Goal: Task Accomplishment & Management: Manage account settings

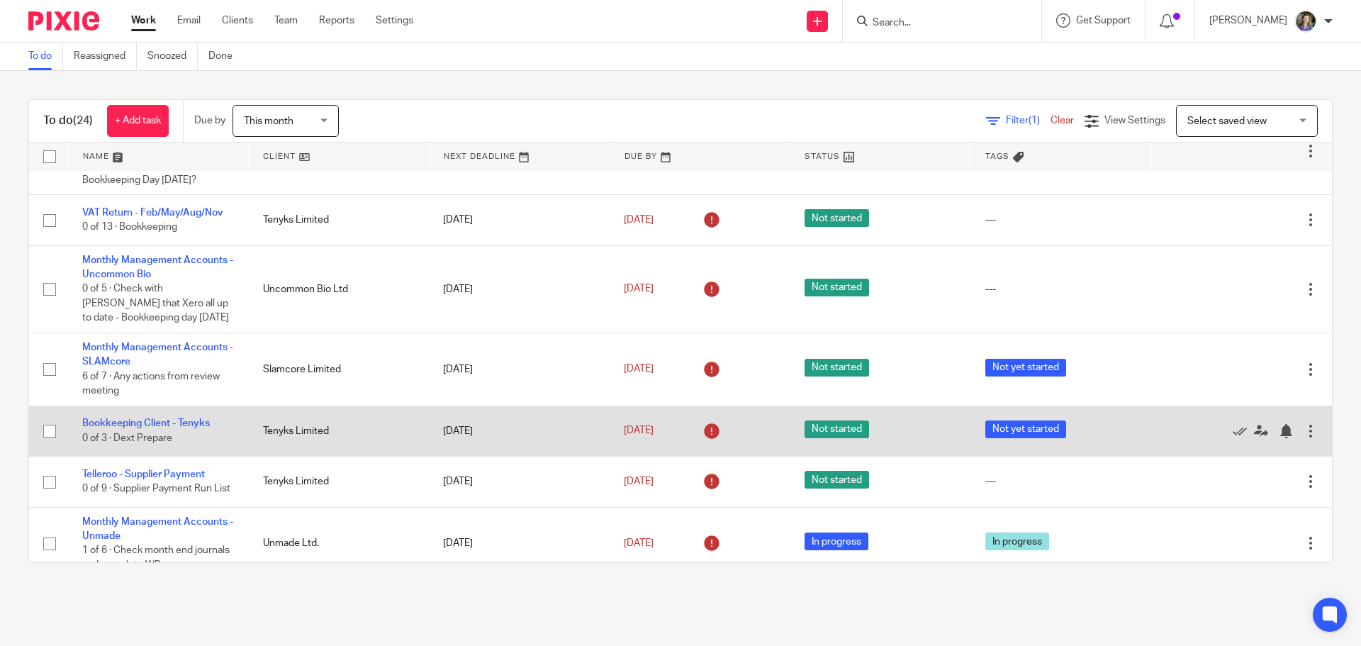
scroll to position [780, 0]
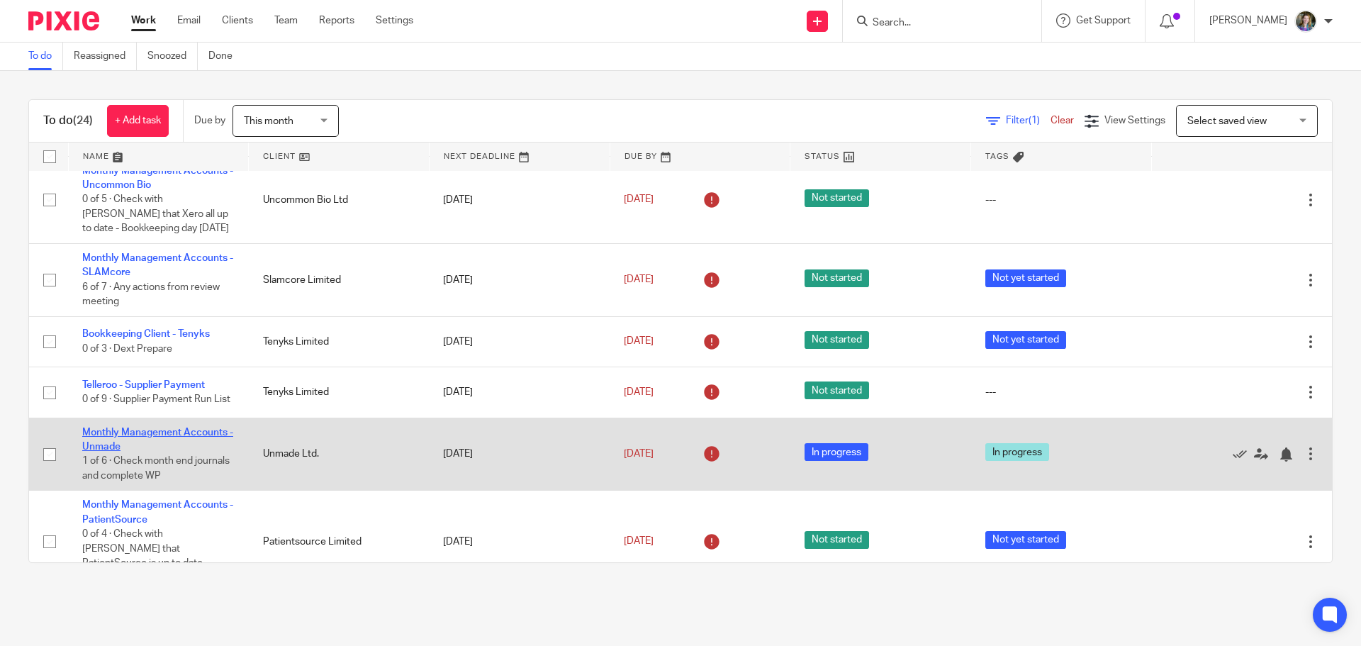
click at [163, 427] on link "Monthly Management Accounts - Unmade" at bounding box center [157, 439] width 151 height 24
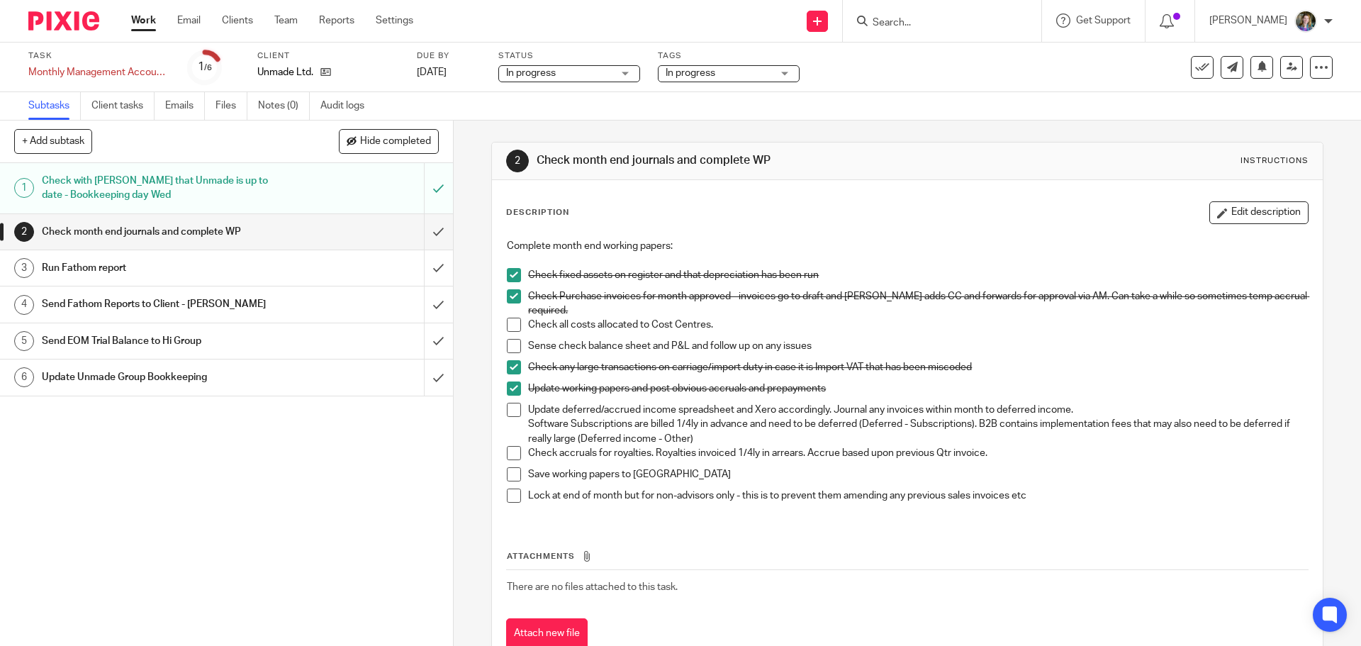
click at [510, 324] on span at bounding box center [514, 325] width 14 height 14
click at [511, 346] on span at bounding box center [514, 346] width 14 height 14
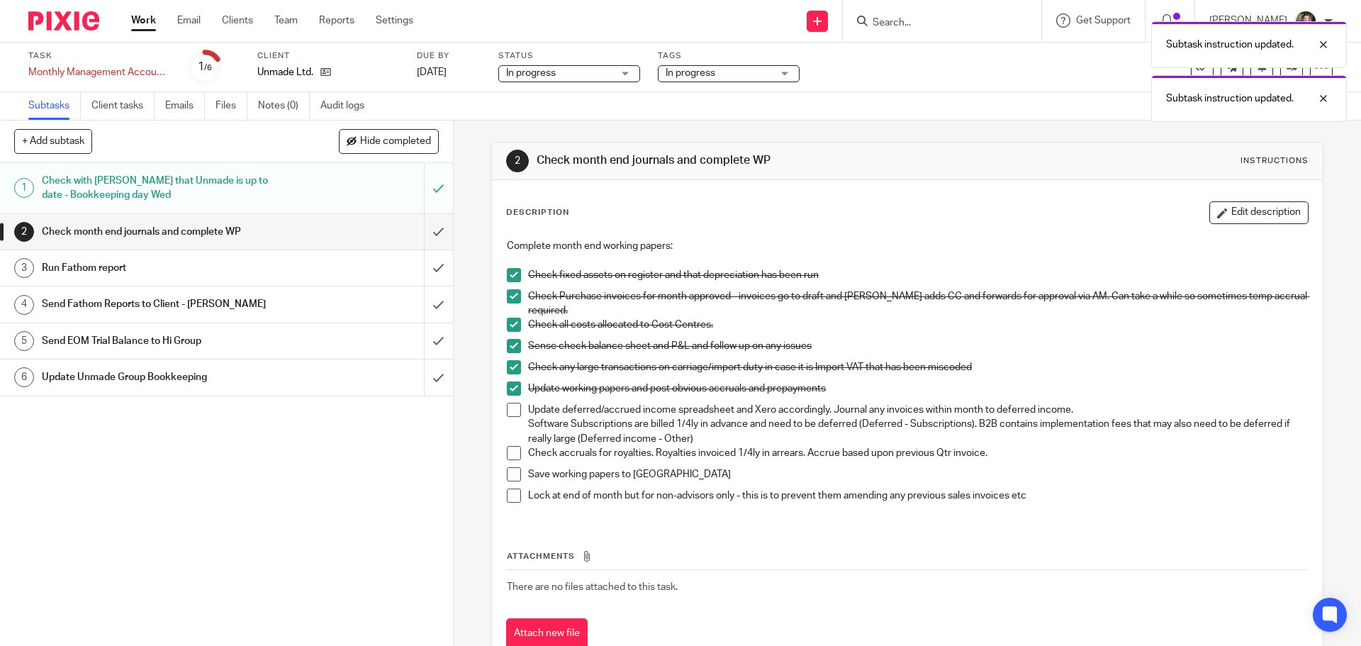
click at [510, 415] on span at bounding box center [514, 410] width 14 height 14
click at [510, 452] on span at bounding box center [514, 453] width 14 height 14
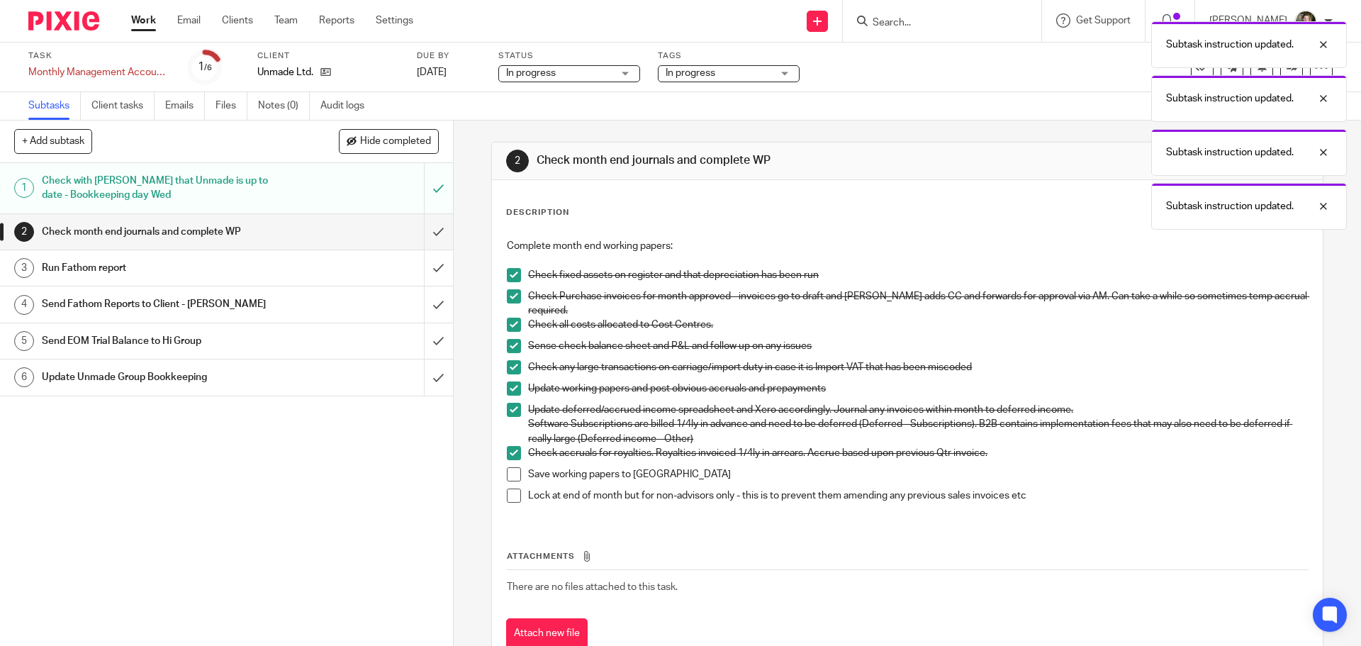
click at [510, 479] on span at bounding box center [514, 474] width 14 height 14
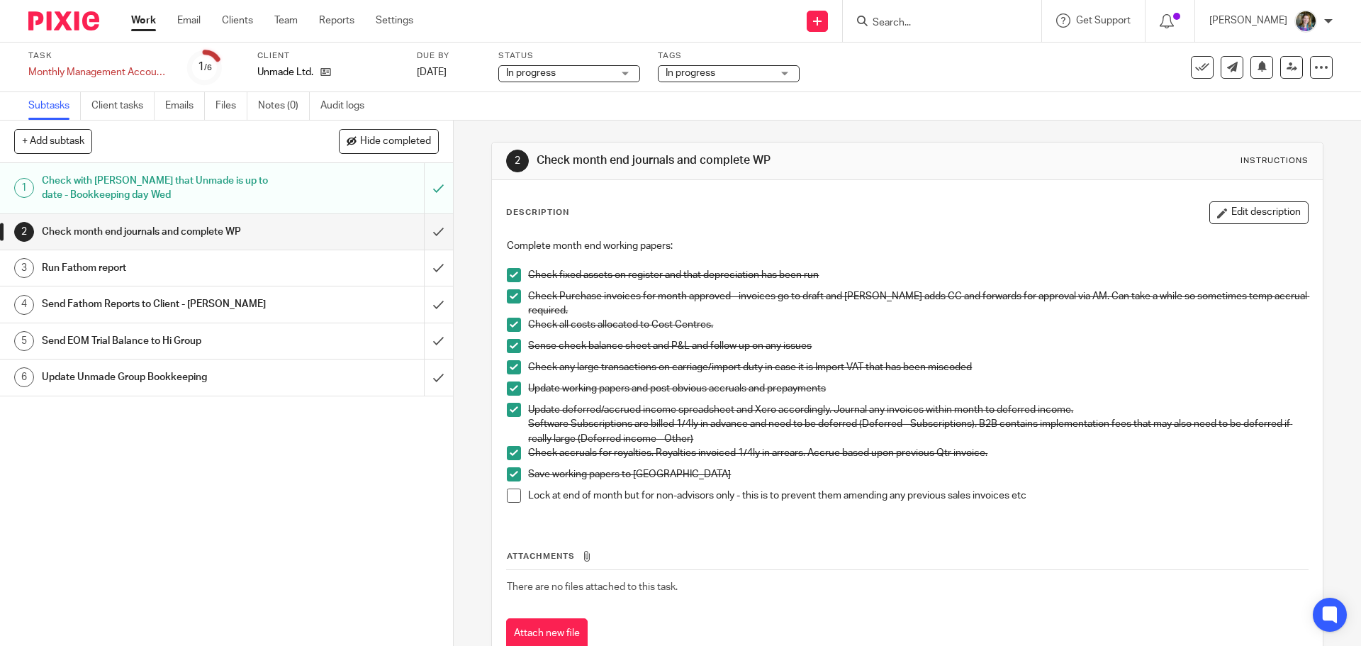
click at [508, 498] on span at bounding box center [514, 495] width 14 height 14
drag, startPoint x: 364, startPoint y: 493, endPoint x: 376, endPoint y: 479, distance: 18.6
click at [366, 492] on div "1 Check with Nicky that Unmade is up to date - Bookkeeping day Wed 2 Check mont…" at bounding box center [226, 404] width 453 height 483
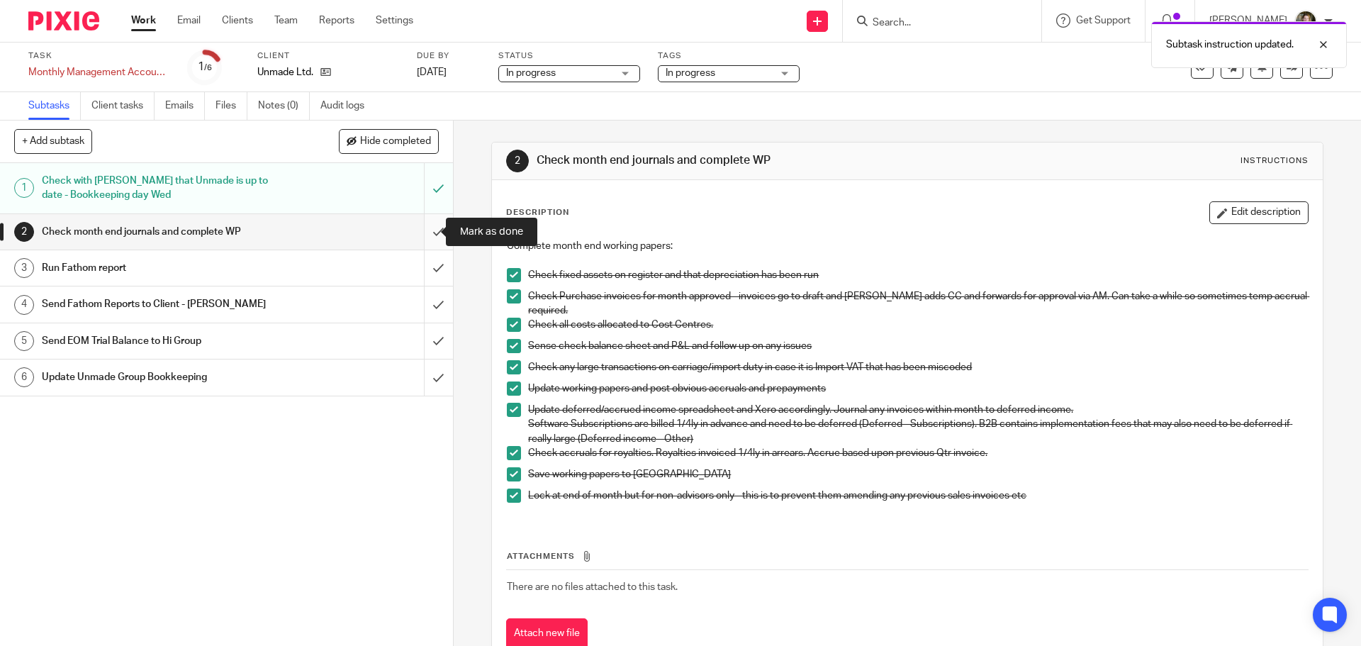
click at [427, 227] on input "submit" at bounding box center [226, 231] width 453 height 35
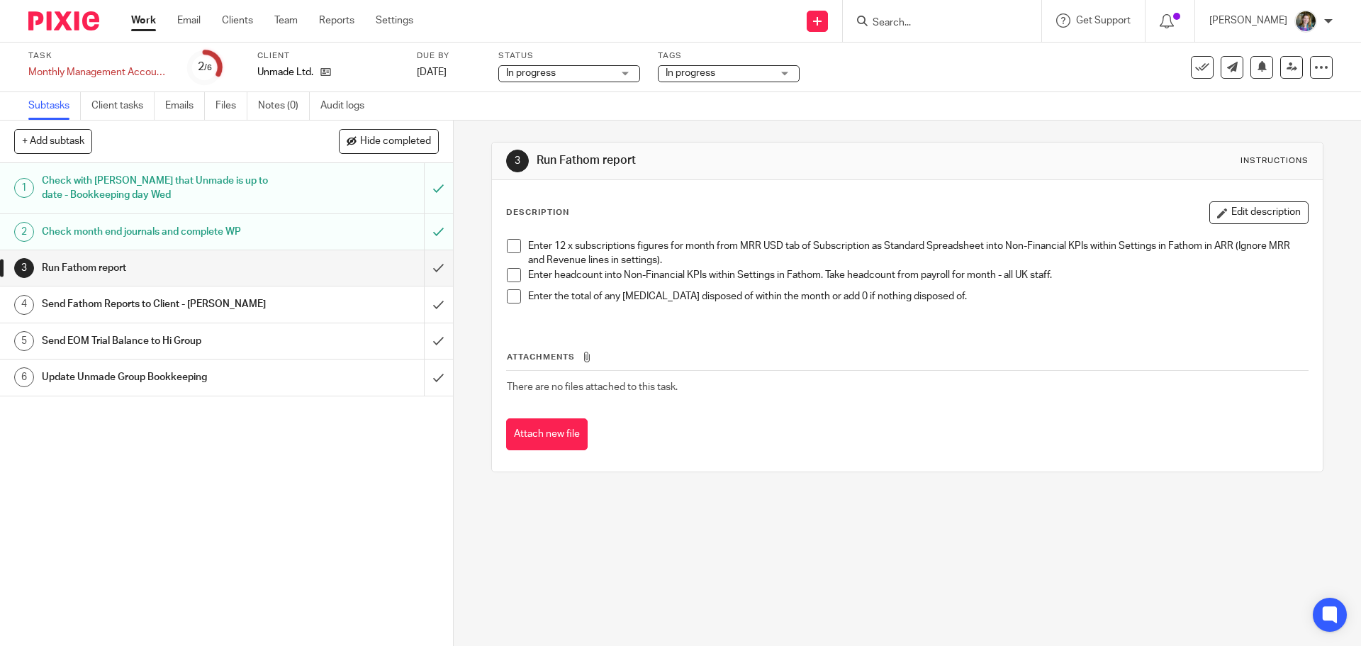
click at [513, 245] on span at bounding box center [514, 246] width 14 height 14
click at [423, 271] on input "submit" at bounding box center [226, 267] width 453 height 35
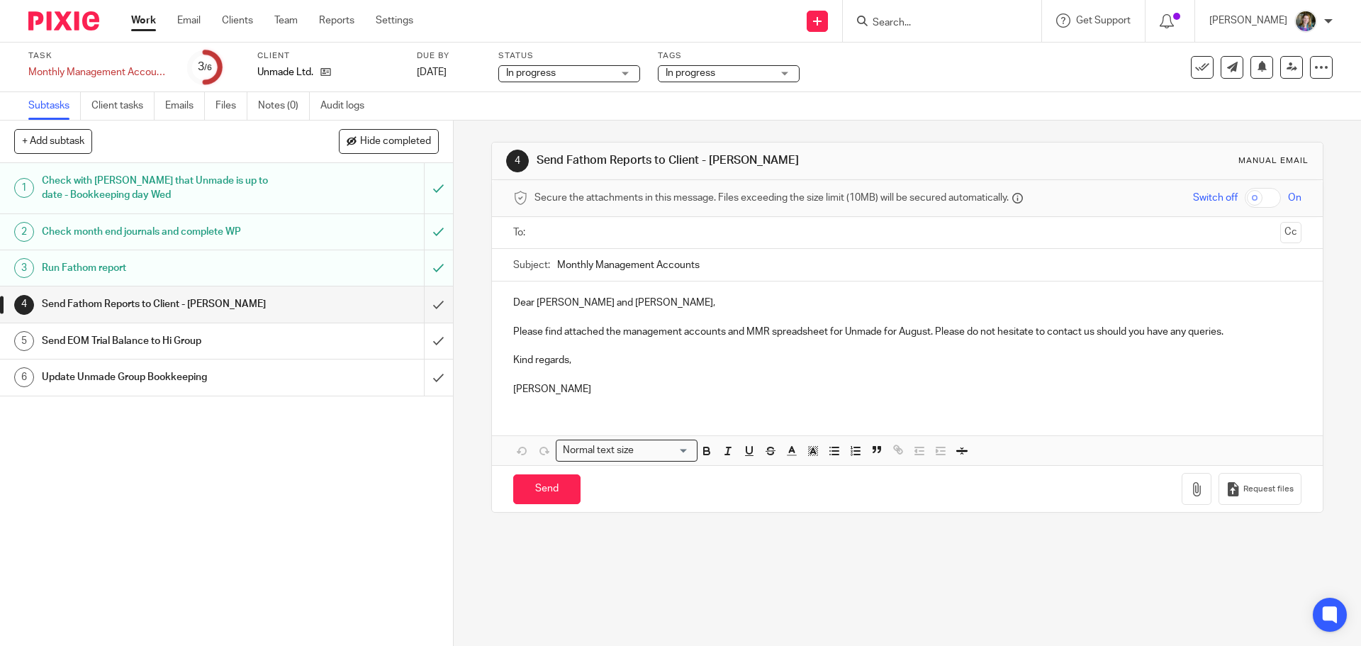
click at [571, 308] on p "Dear Simon and Sage," at bounding box center [907, 303] width 788 height 14
drag, startPoint x: 563, startPoint y: 302, endPoint x: 621, endPoint y: 307, distance: 58.3
click at [621, 307] on p "Dear Simon and Sage," at bounding box center [907, 303] width 788 height 14
click at [787, 359] on p "Kind regards," at bounding box center [907, 360] width 788 height 14
click at [1190, 491] on icon "button" at bounding box center [1197, 489] width 14 height 14
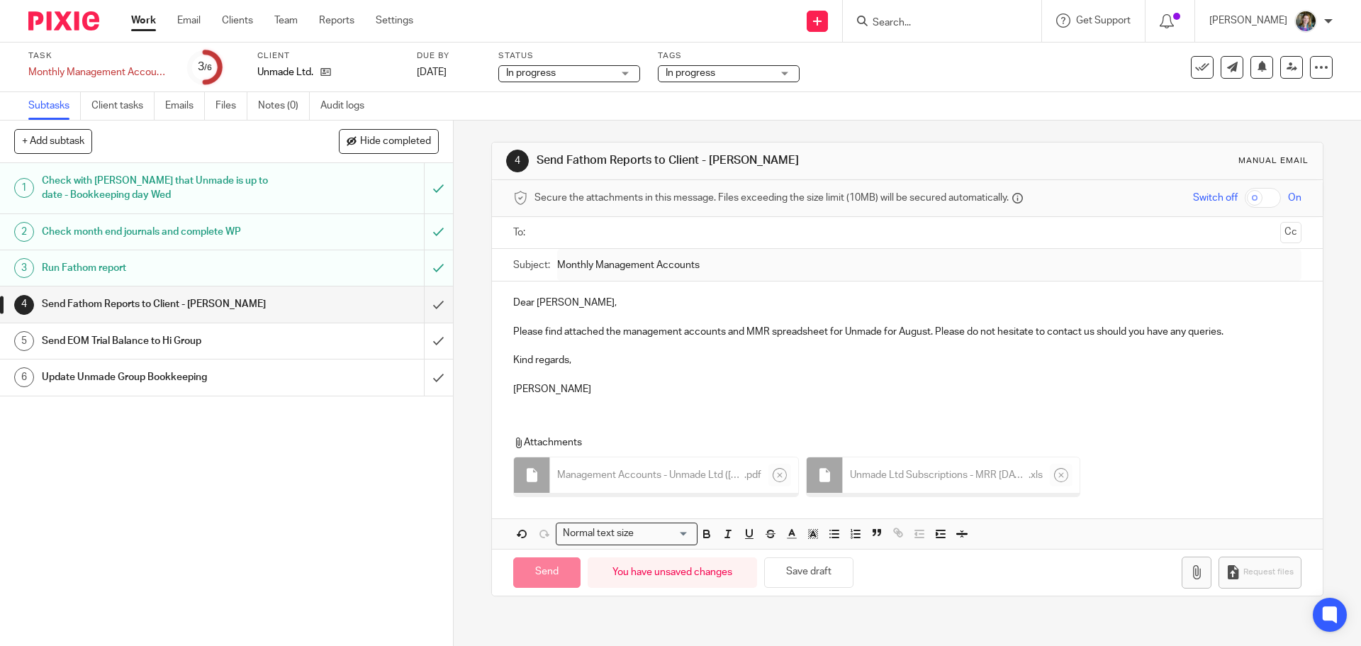
click at [778, 387] on p "Erica" at bounding box center [907, 389] width 788 height 14
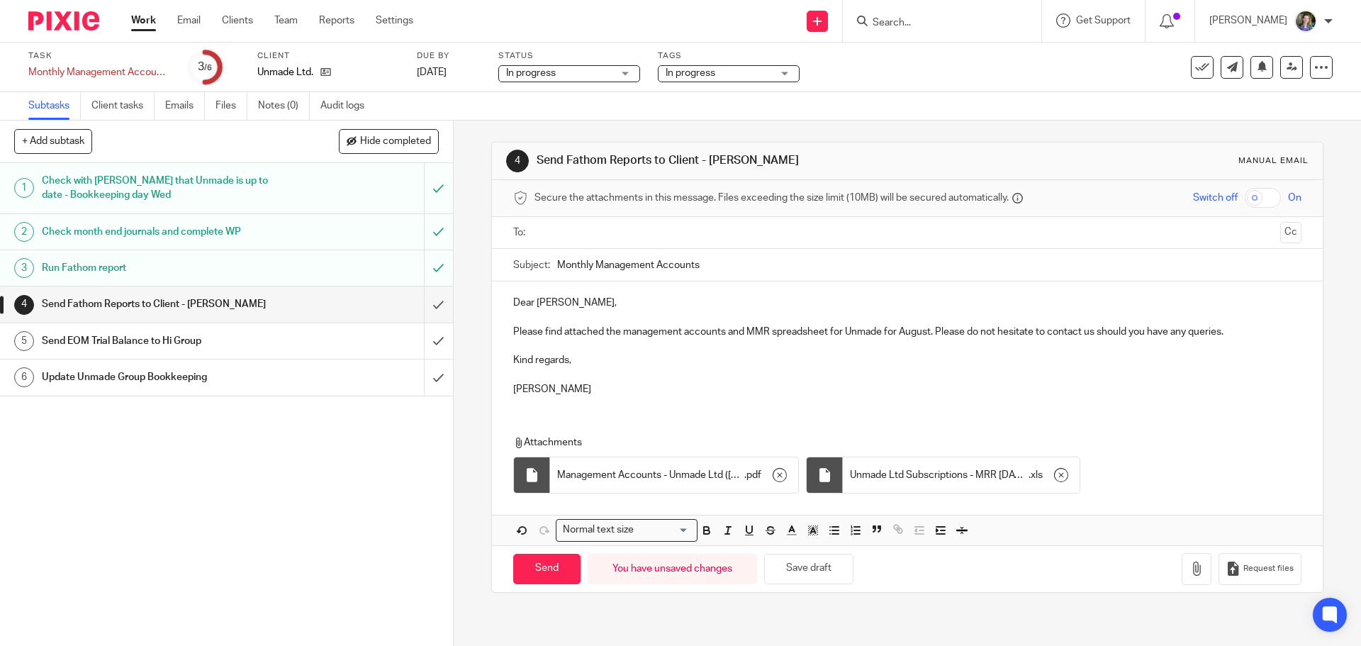
click at [598, 235] on input "text" at bounding box center [907, 233] width 734 height 16
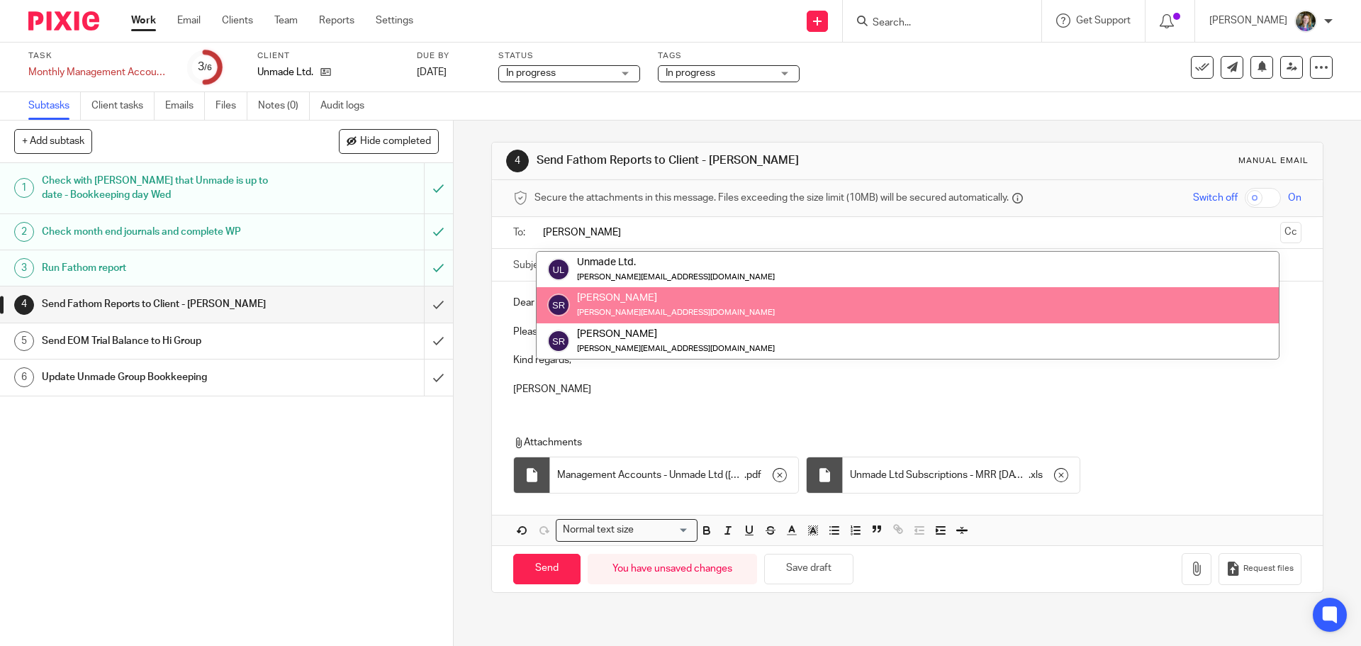
type input "Simon"
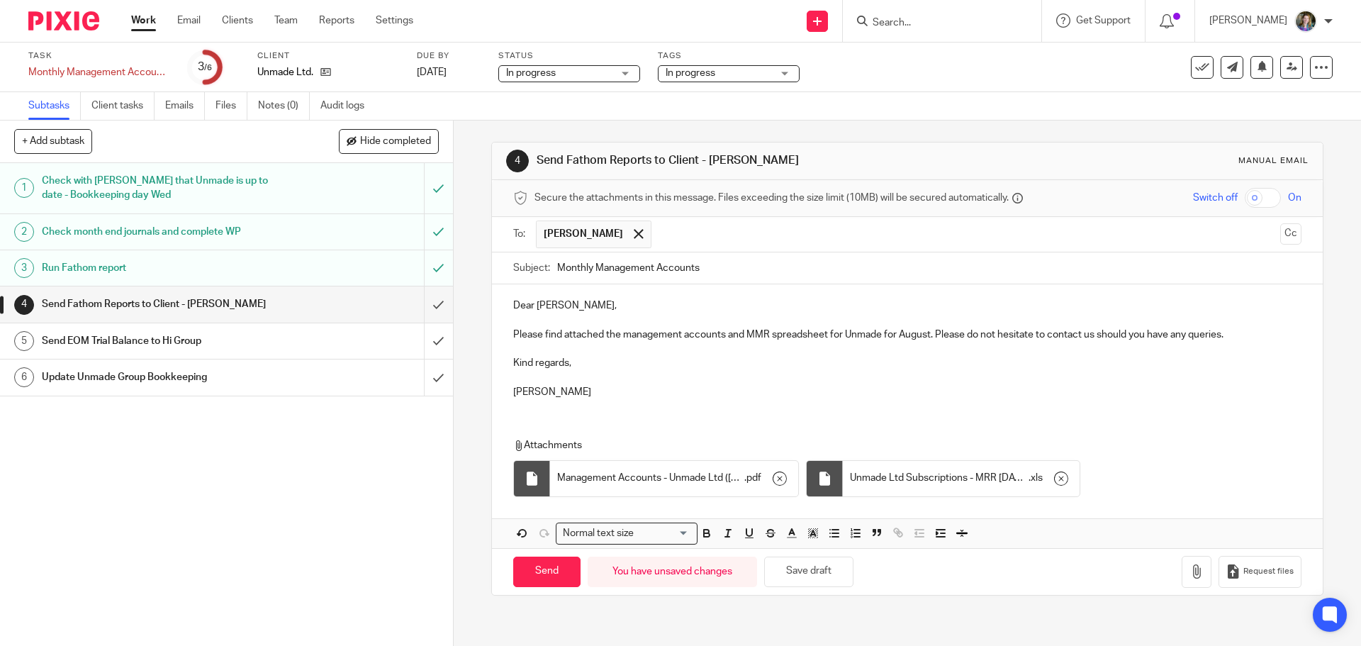
click at [705, 382] on p at bounding box center [907, 378] width 788 height 14
click at [542, 574] on input "Send" at bounding box center [546, 572] width 67 height 30
type input "Sent"
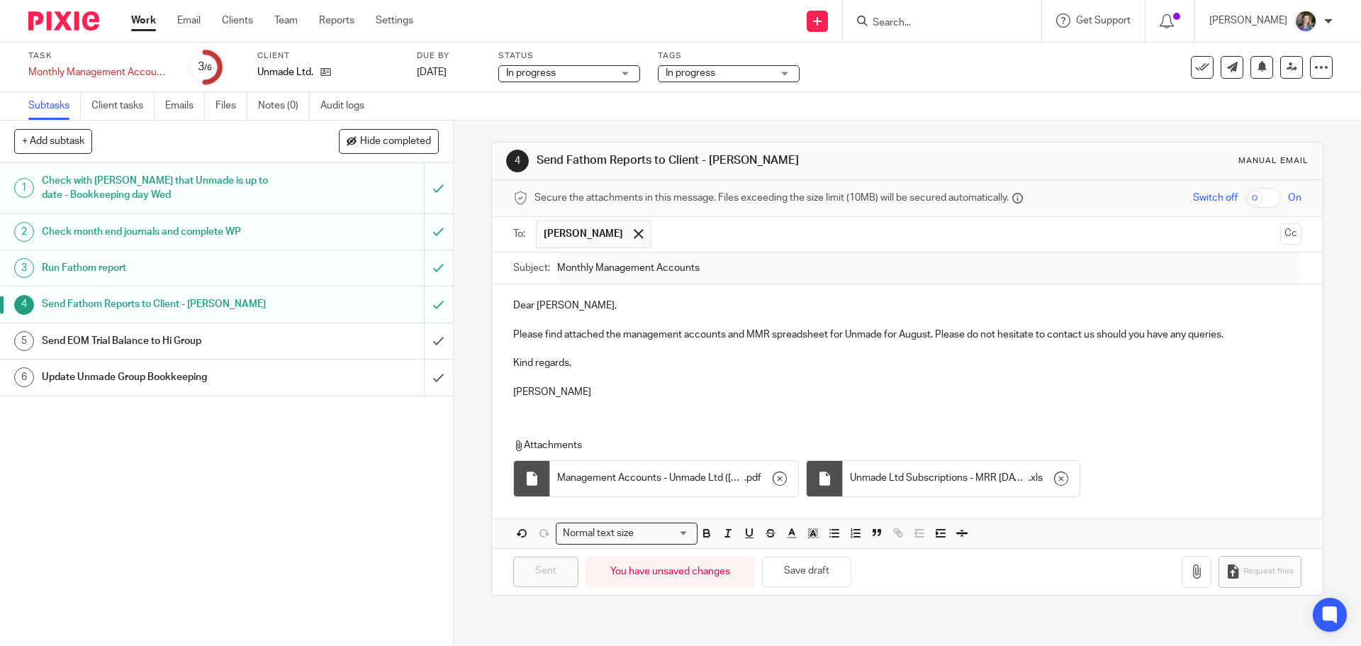
click at [343, 340] on div "Send EOM Trial Balance to Hi Group" at bounding box center [226, 340] width 368 height 21
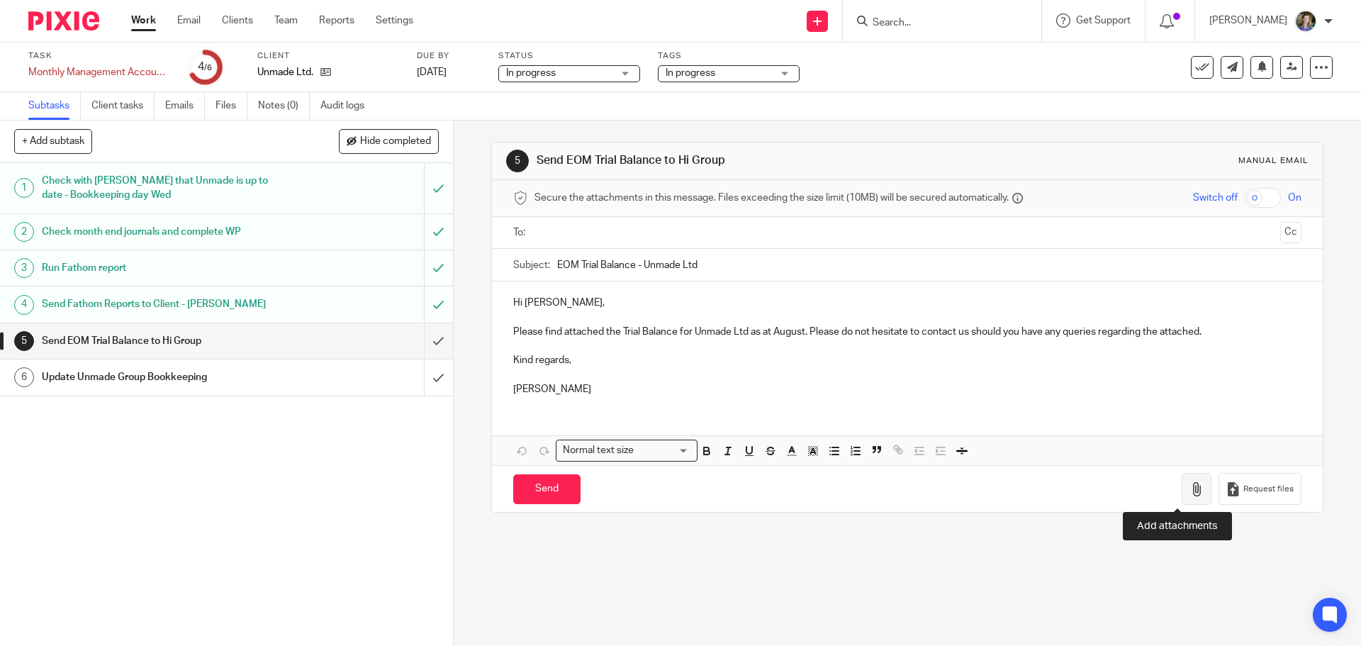
click at [1190, 486] on icon "button" at bounding box center [1197, 489] width 14 height 14
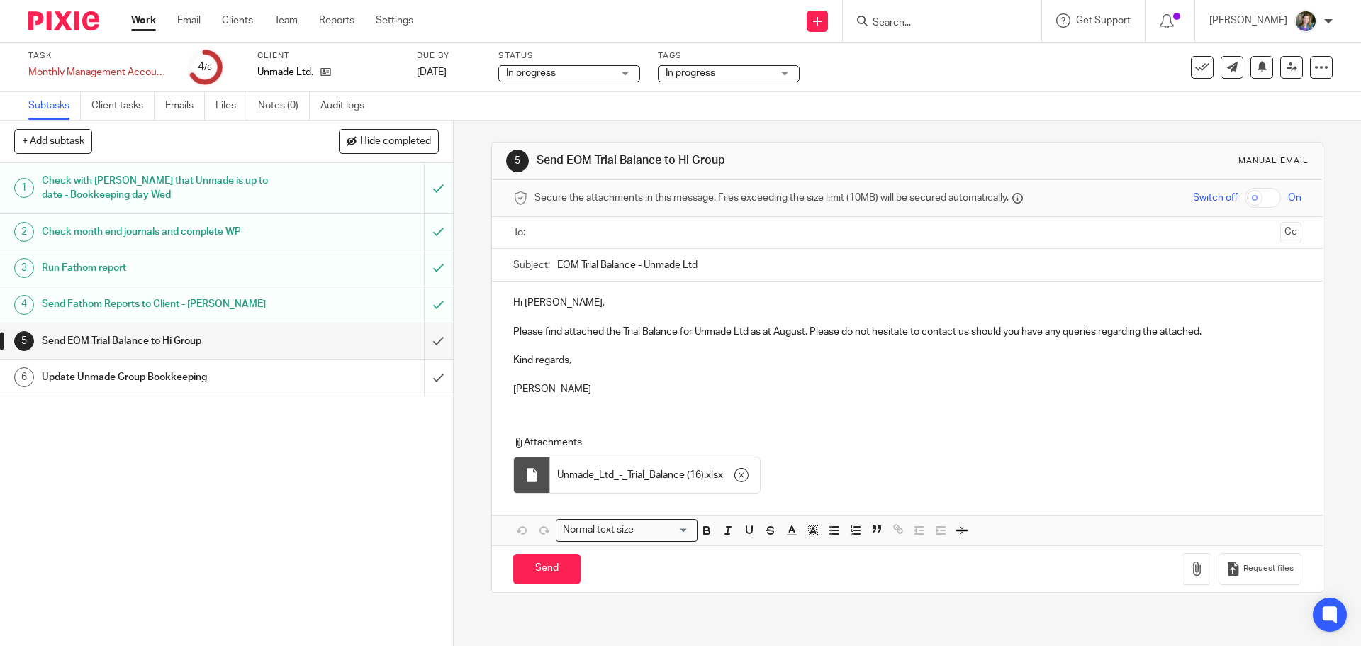
drag, startPoint x: 838, startPoint y: 387, endPoint x: 831, endPoint y: 384, distance: 7.9
click at [837, 387] on p "Erica" at bounding box center [907, 389] width 788 height 14
click at [659, 242] on ul at bounding box center [908, 232] width 744 height 23
click at [661, 238] on input "text" at bounding box center [907, 233] width 734 height 16
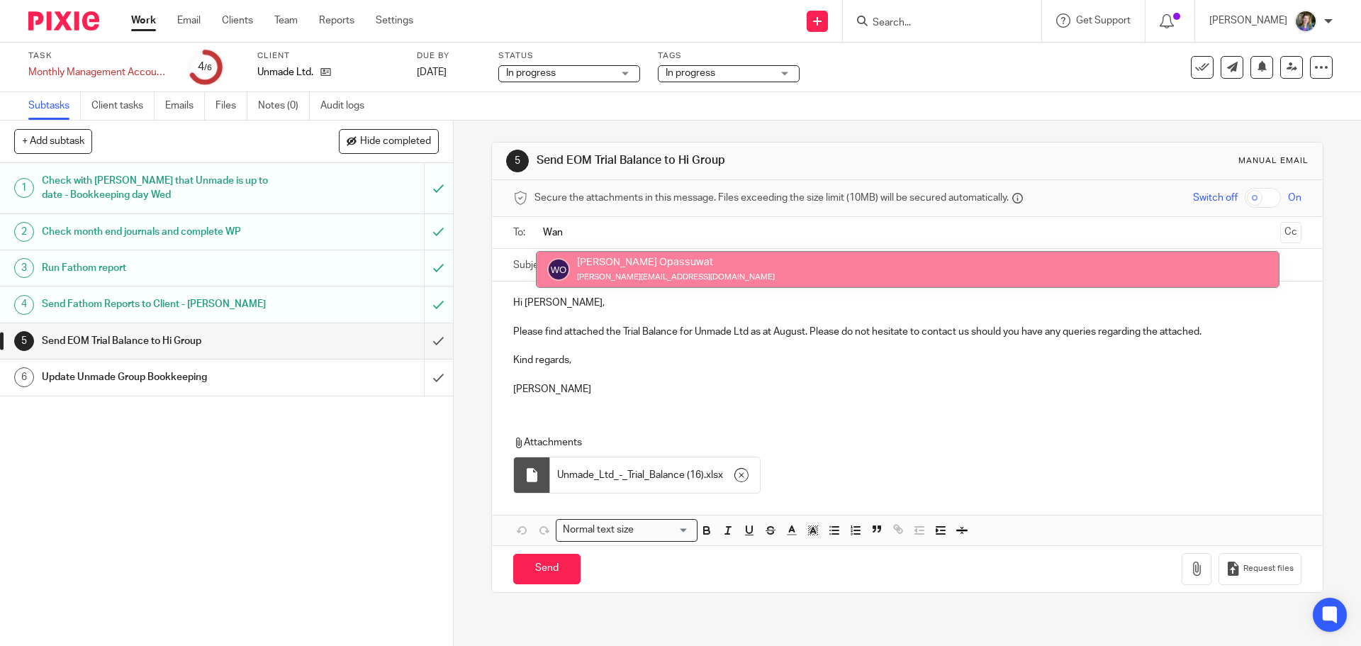
type input "Wan"
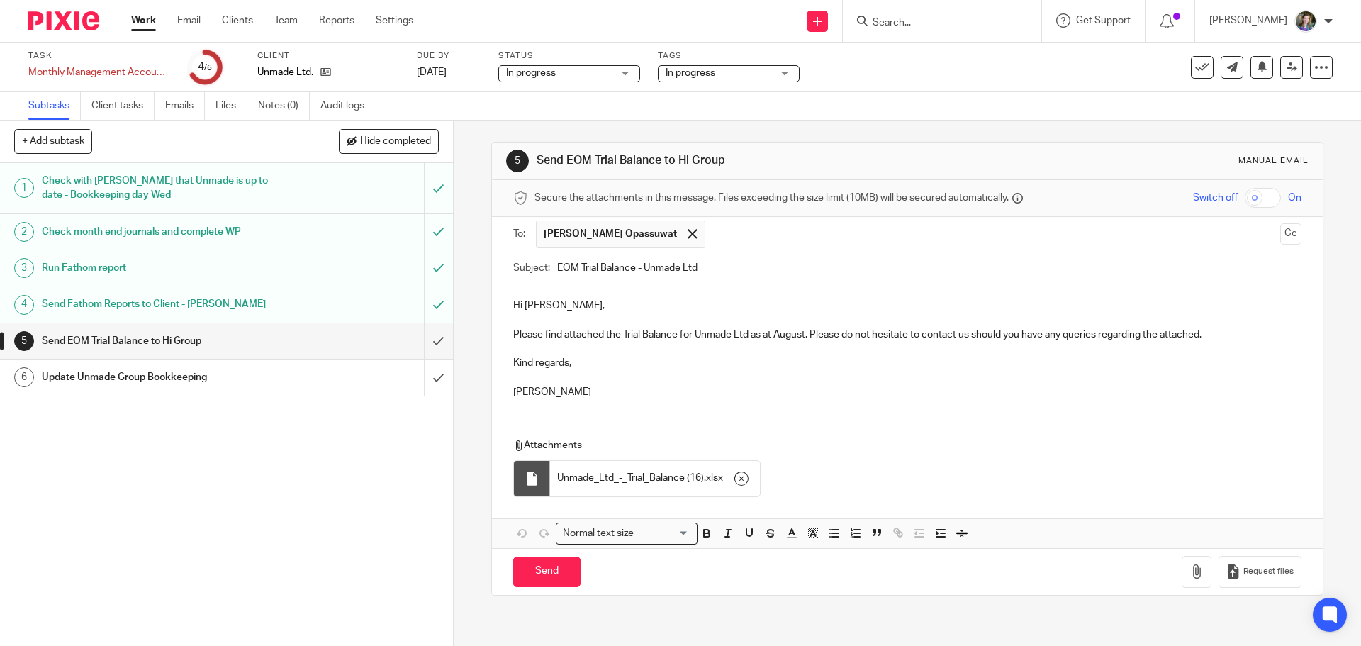
click at [742, 390] on p "Erica" at bounding box center [907, 392] width 788 height 14
click at [561, 566] on input "Send" at bounding box center [546, 572] width 67 height 30
type input "Sent"
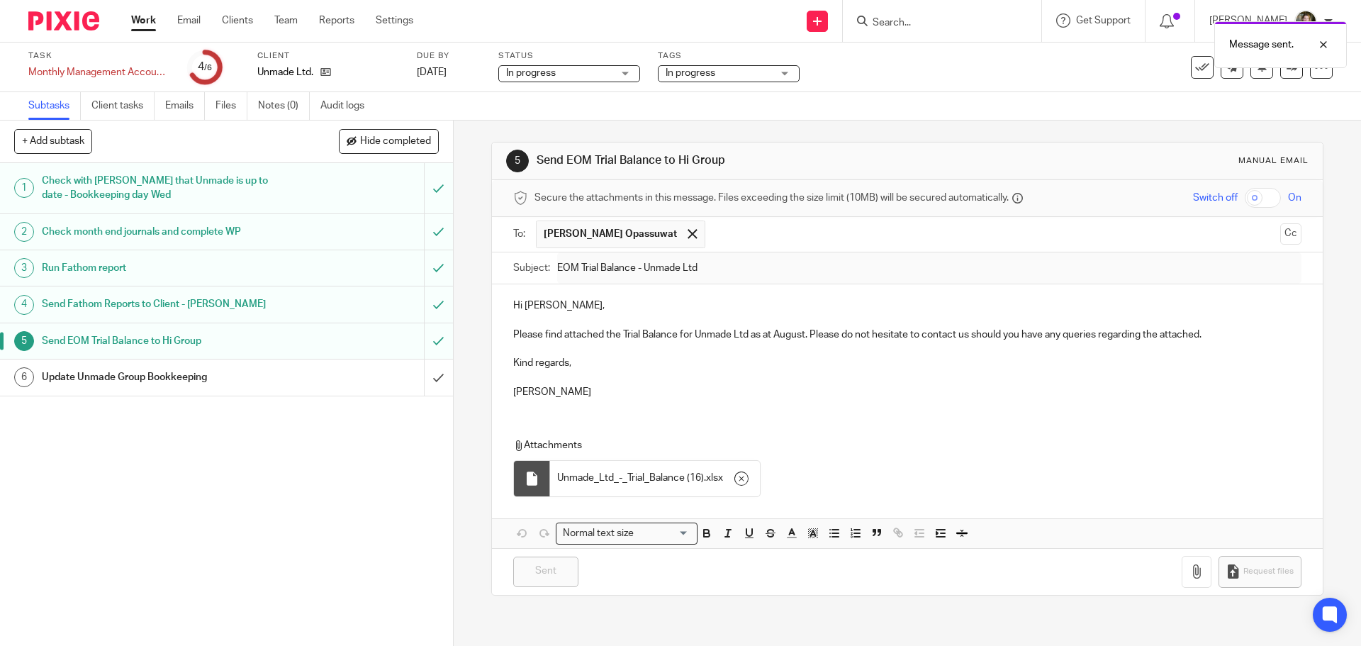
click at [370, 367] on link "6 Update Unmade Group Bookkeeping" at bounding box center [212, 376] width 424 height 35
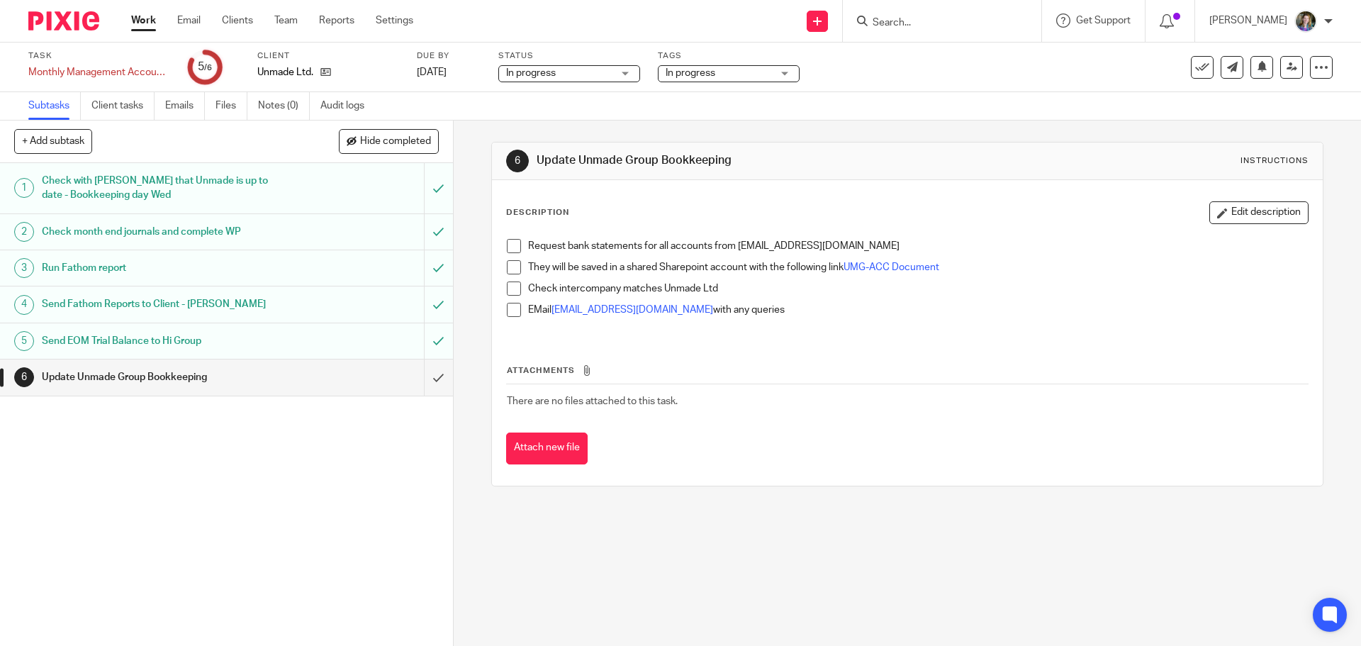
click at [510, 250] on span at bounding box center [514, 246] width 14 height 14
click at [512, 263] on span at bounding box center [514, 267] width 14 height 14
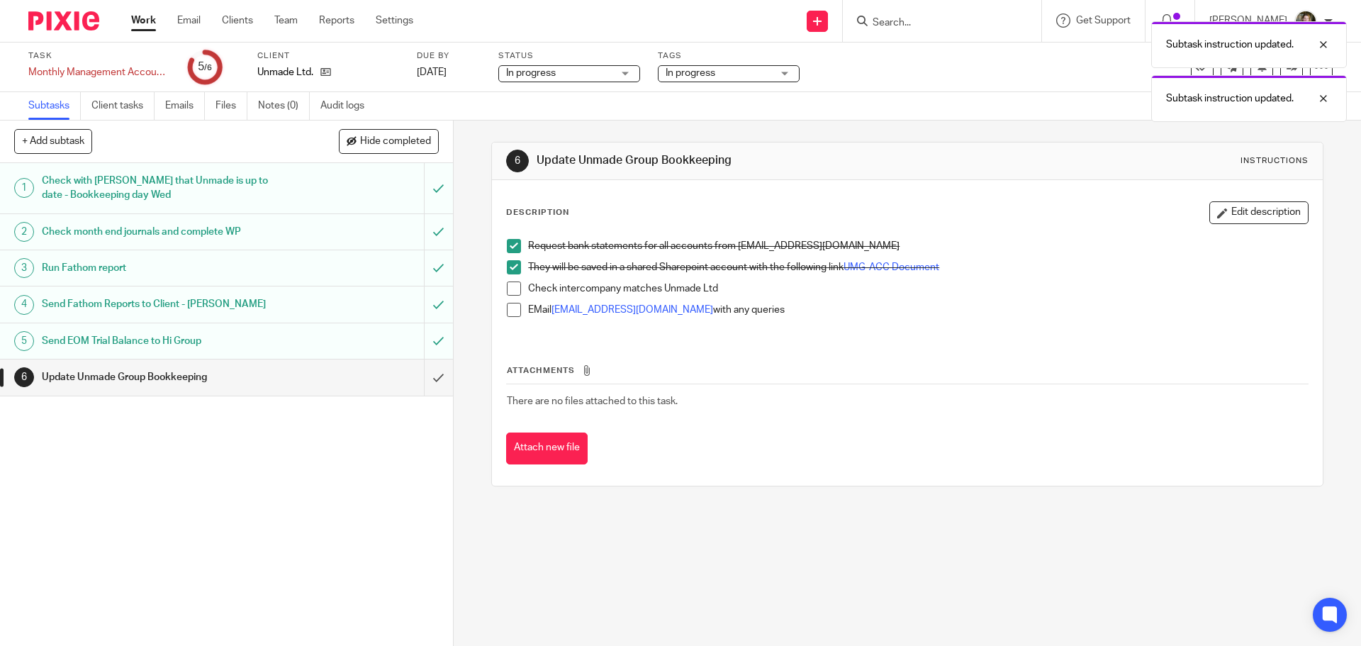
click at [513, 289] on span at bounding box center [514, 288] width 14 height 14
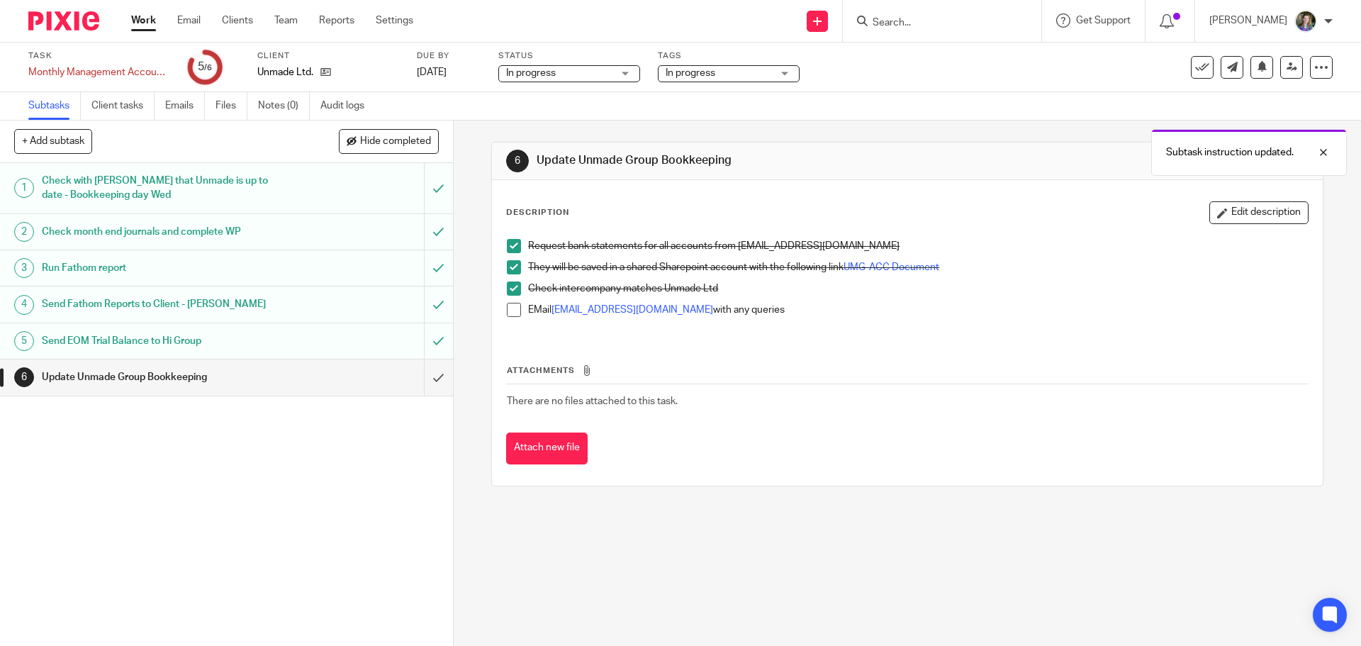
click at [510, 312] on span at bounding box center [514, 310] width 14 height 14
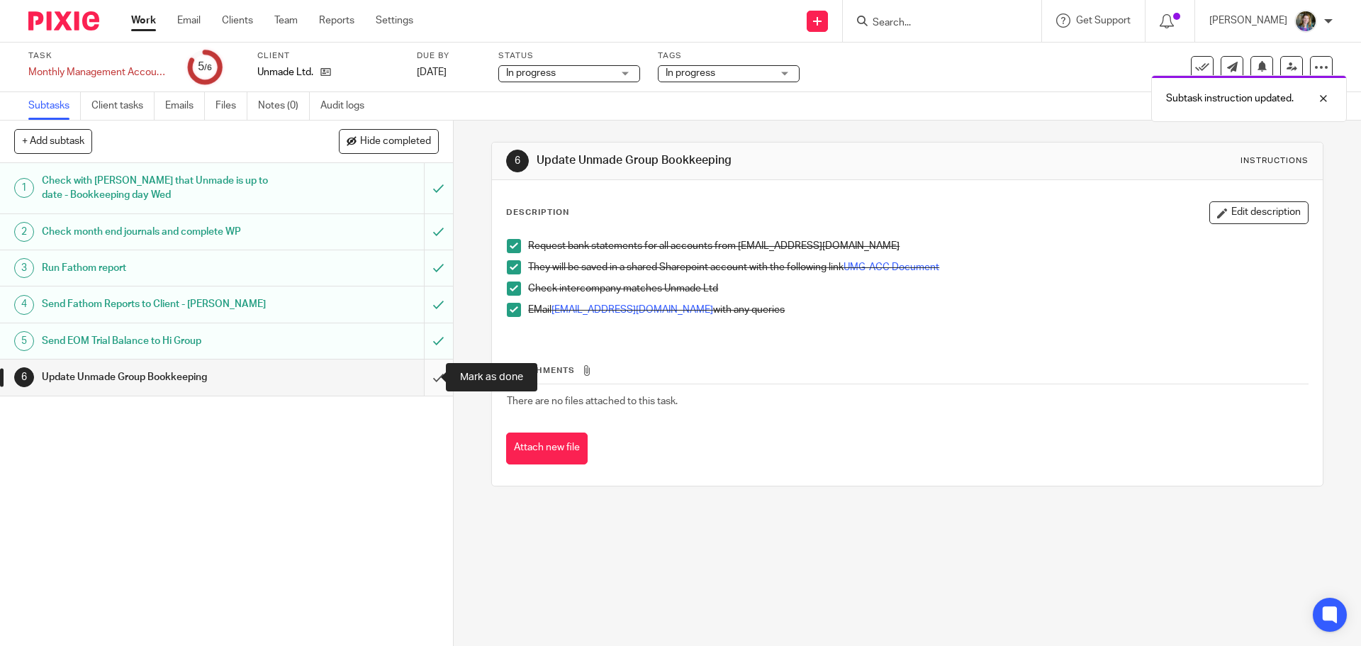
click at [422, 377] on input "submit" at bounding box center [226, 376] width 453 height 35
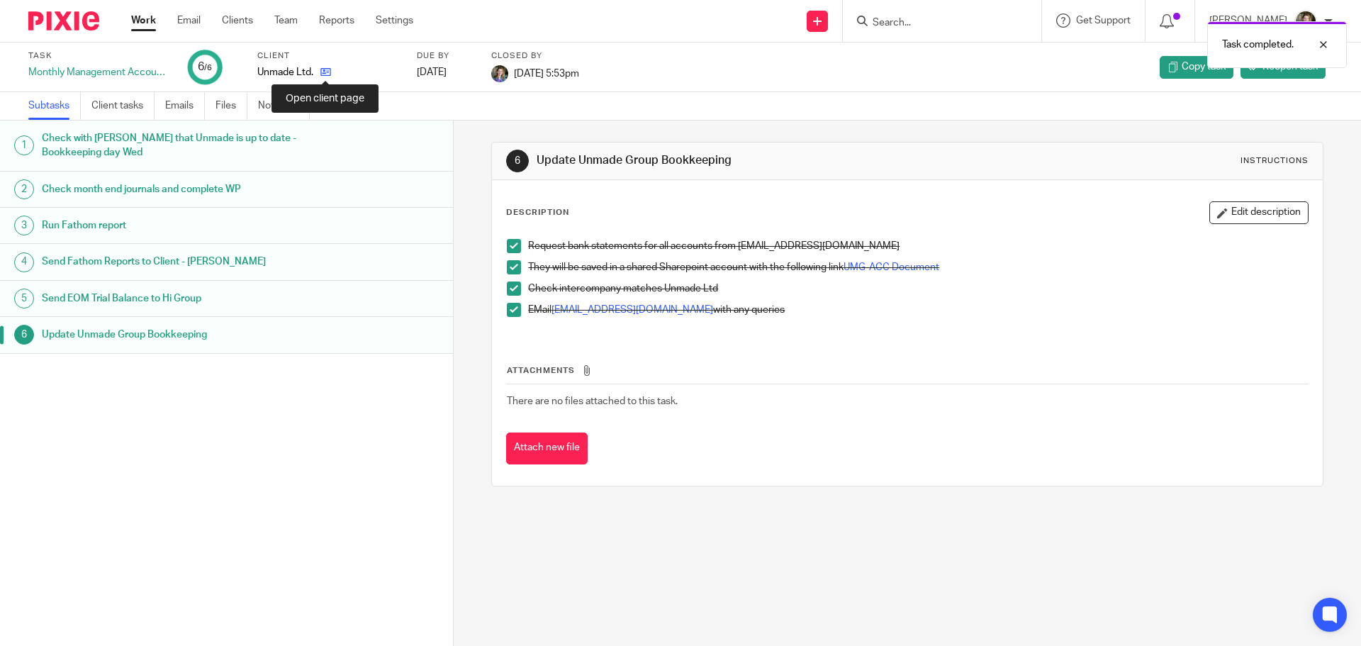
click at [328, 68] on icon at bounding box center [325, 72] width 11 height 11
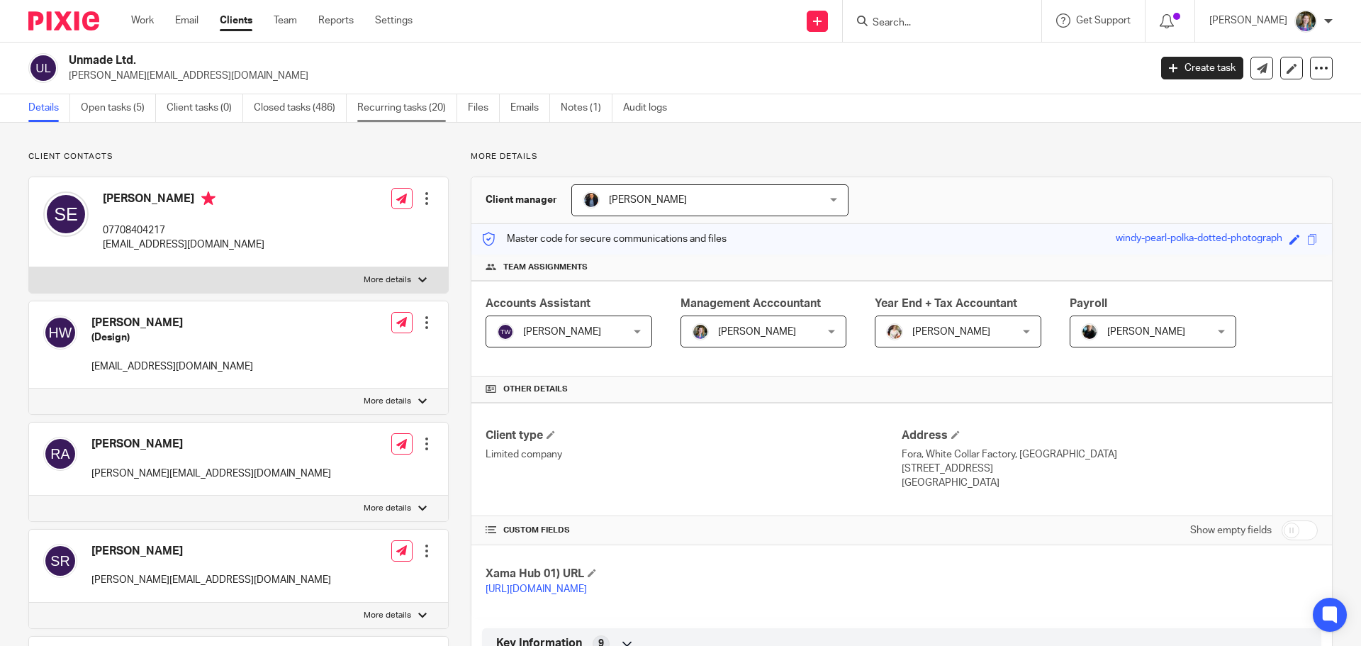
click at [392, 108] on link "Recurring tasks (20)" at bounding box center [407, 108] width 100 height 28
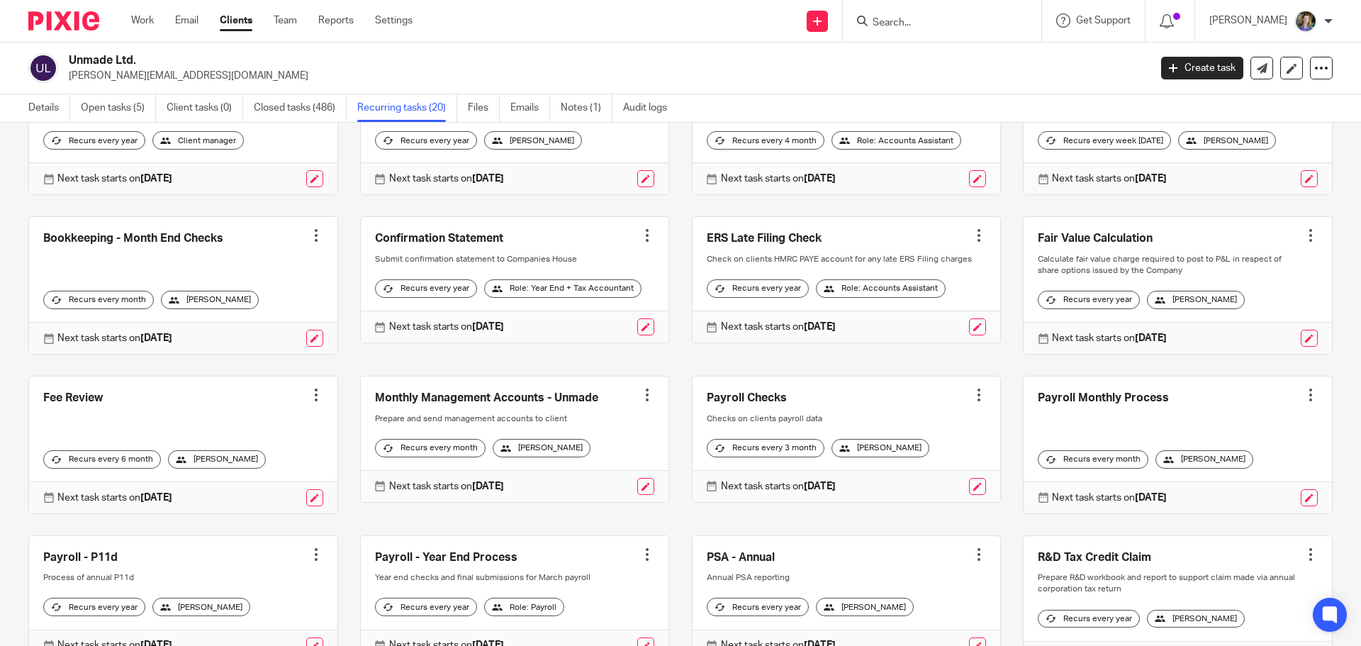
scroll to position [142, 0]
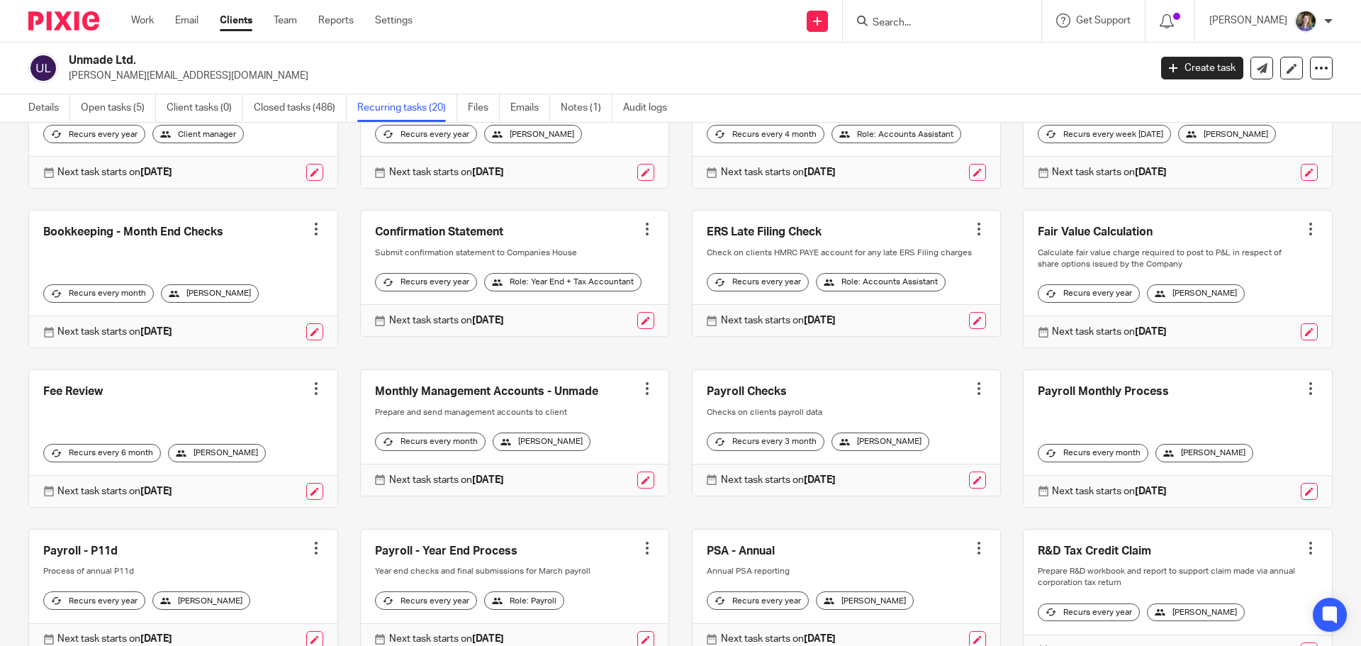
click at [552, 415] on link at bounding box center [515, 432] width 308 height 125
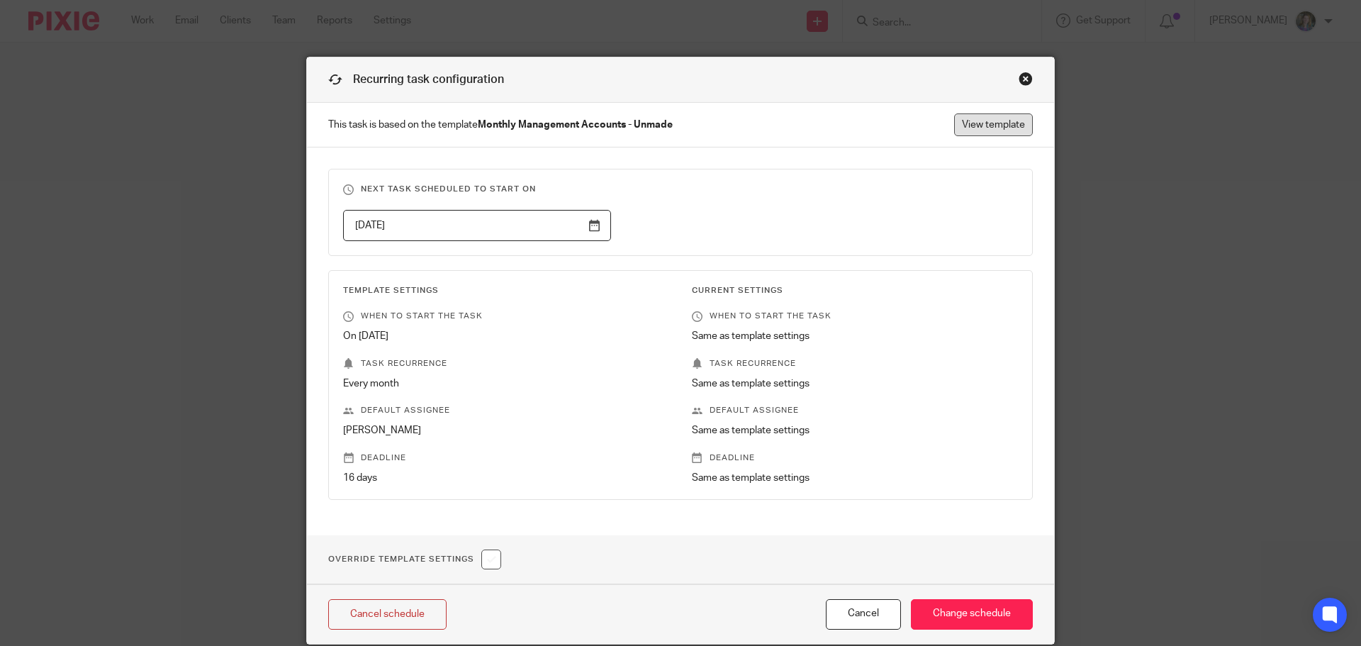
click at [1007, 123] on link "View template" at bounding box center [993, 124] width 79 height 23
click at [877, 611] on button "Cancel" at bounding box center [863, 614] width 75 height 30
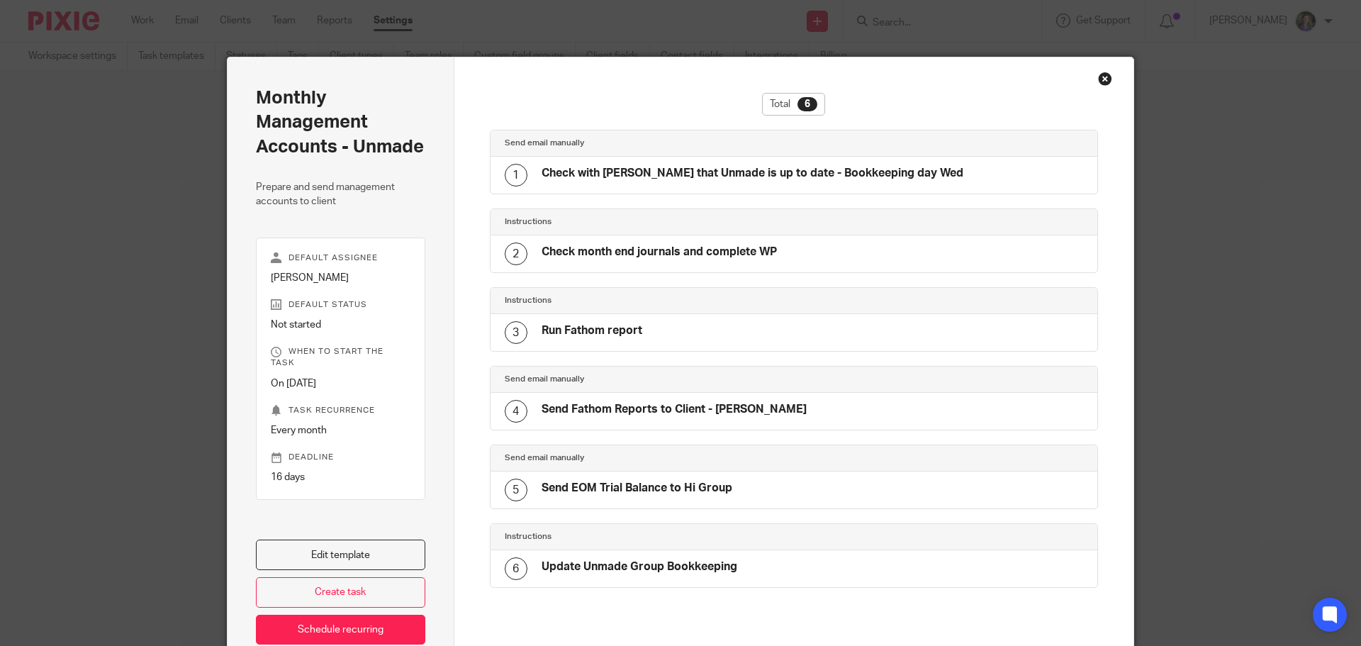
click at [648, 169] on h4 "Check with [PERSON_NAME] that Unmade is up to date - Bookkeeping day Wed" at bounding box center [753, 173] width 422 height 15
click at [371, 554] on link "Edit template" at bounding box center [340, 555] width 169 height 30
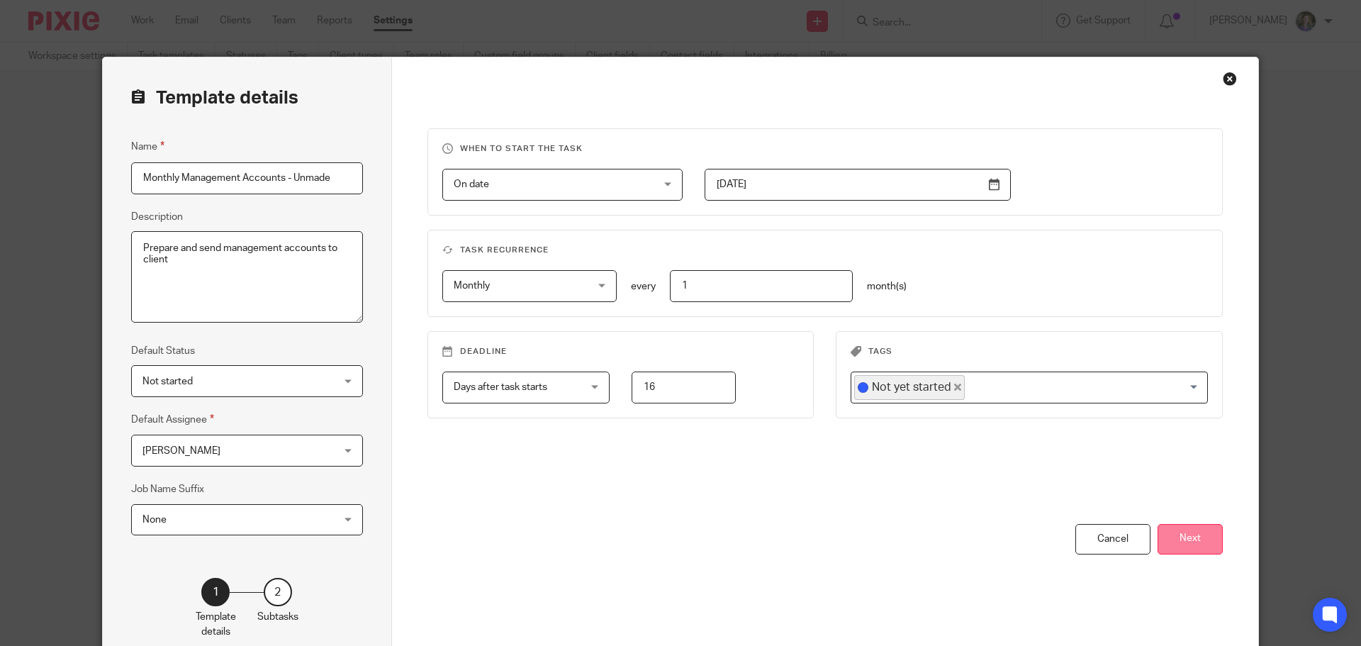
click at [1188, 542] on button "Next" at bounding box center [1190, 539] width 65 height 30
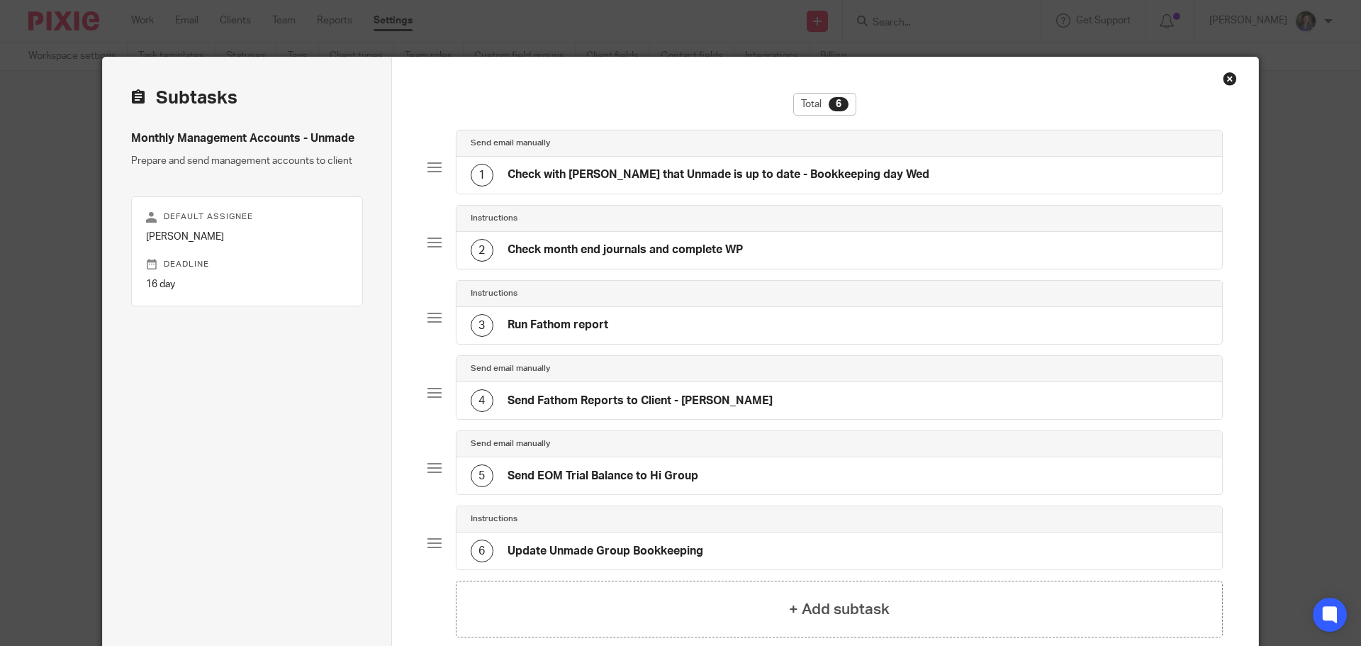
click at [615, 177] on h4 "Check with [PERSON_NAME] that Unmade is up to date - Bookkeeping day Wed" at bounding box center [719, 174] width 422 height 15
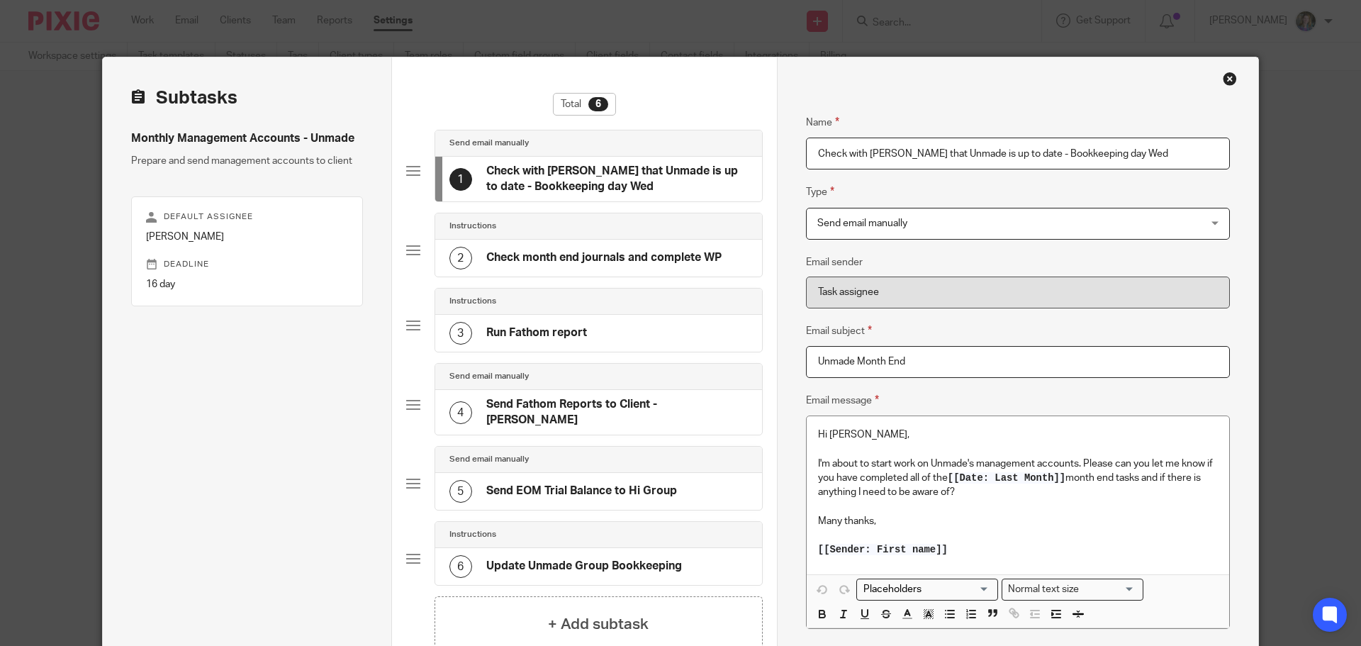
click at [888, 153] on input "Check with Nicky that Unmade is up to date - Bookkeeping day Wed" at bounding box center [1018, 154] width 424 height 32
click at [952, 177] on div "Name Check with bookkeeper that Unmade is up to date - Bookkeeping day Wed Type…" at bounding box center [1018, 382] width 424 height 579
click at [1146, 152] on input "Check with bookkeeper that Unmade is up to date - Bookkeeping day Wed" at bounding box center [1018, 154] width 424 height 32
type input "Check with bookkeeper that Unmade is up to date - Bookkeeping day Tues"
click at [1041, 186] on fieldset "Type Send email manually Send email manually Instructions Send automated email …" at bounding box center [1018, 211] width 424 height 55
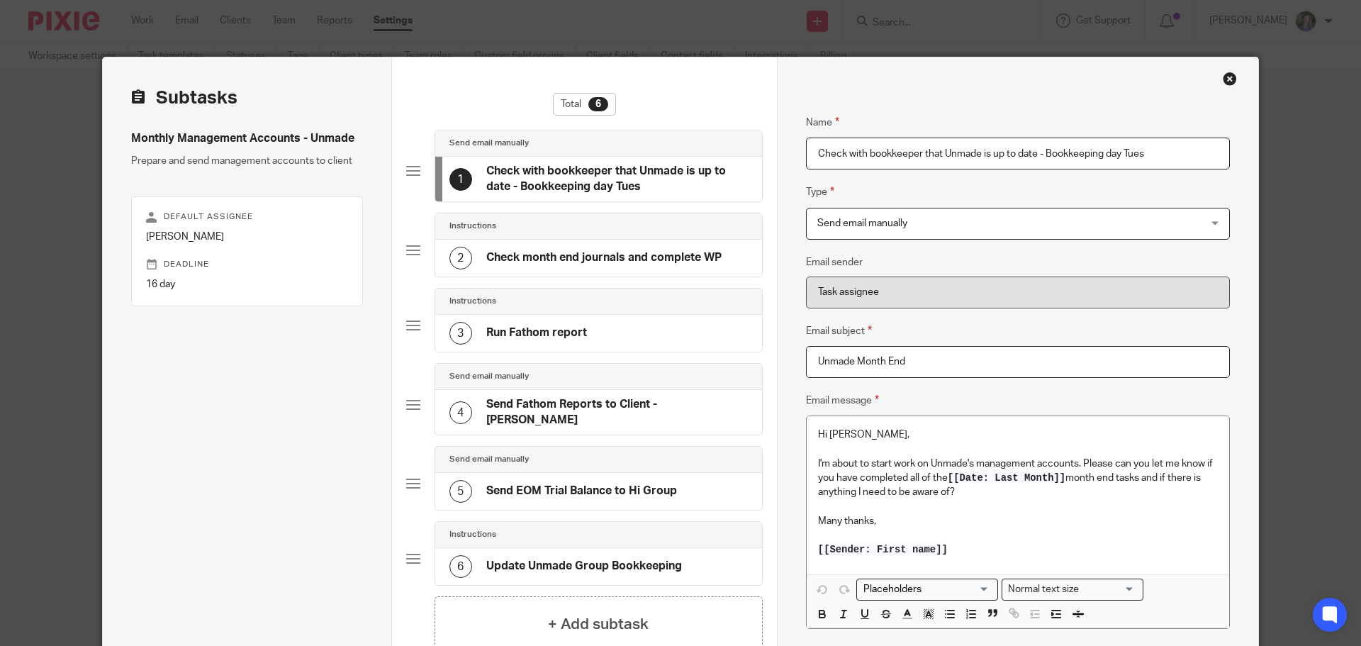
click at [849, 433] on p "Hi Nicky," at bounding box center [1018, 434] width 400 height 14
click at [980, 589] on input "Search for option" at bounding box center [924, 589] width 131 height 15
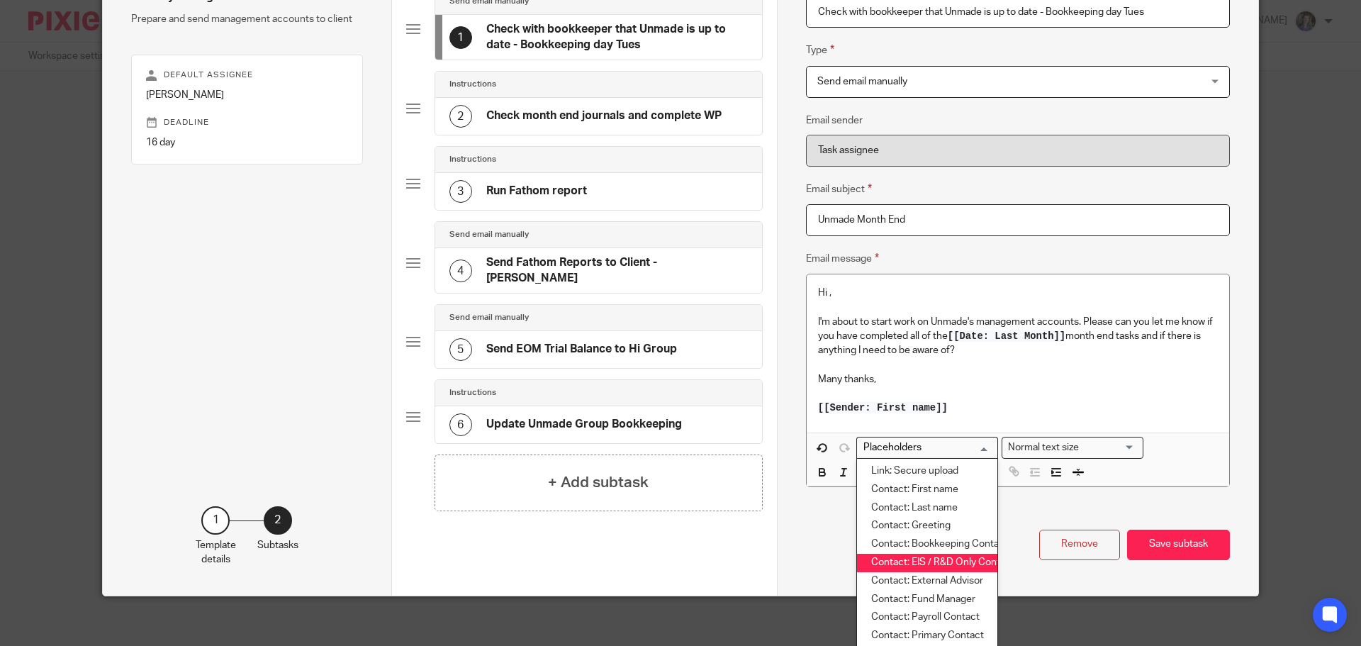
scroll to position [71, 0]
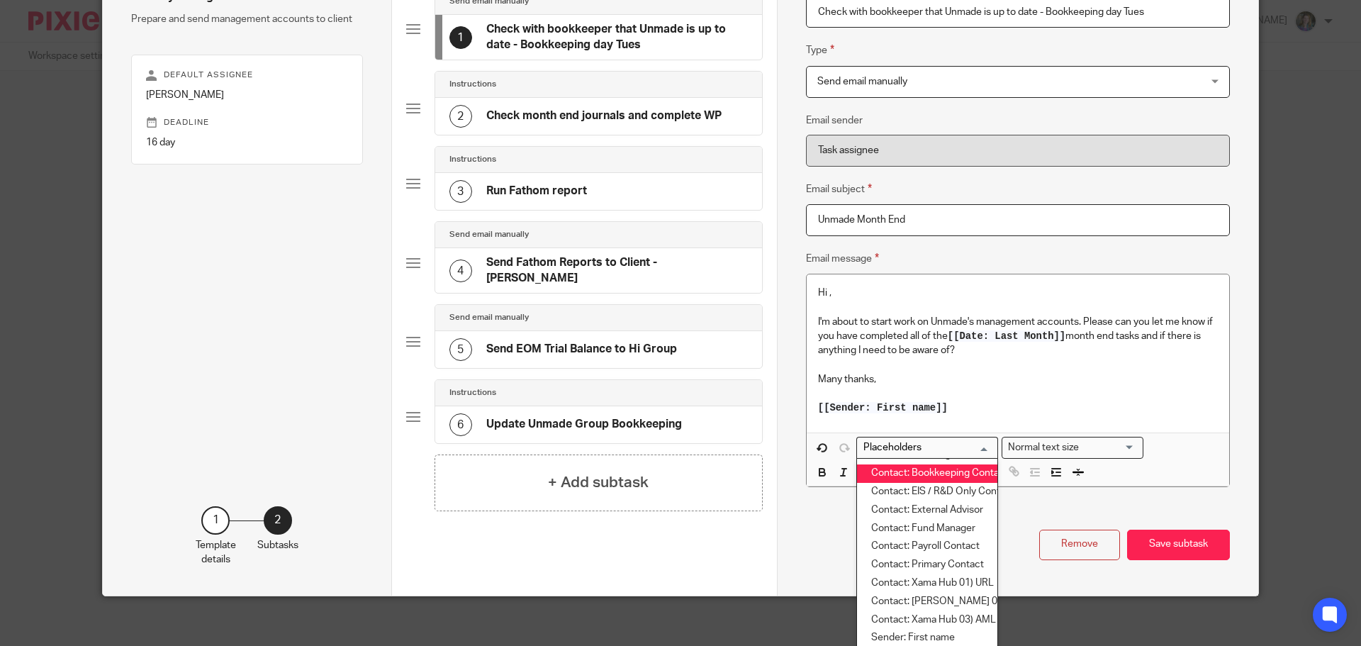
click at [951, 468] on li "Contact: Bookkeeping Contact" at bounding box center [927, 473] width 140 height 18
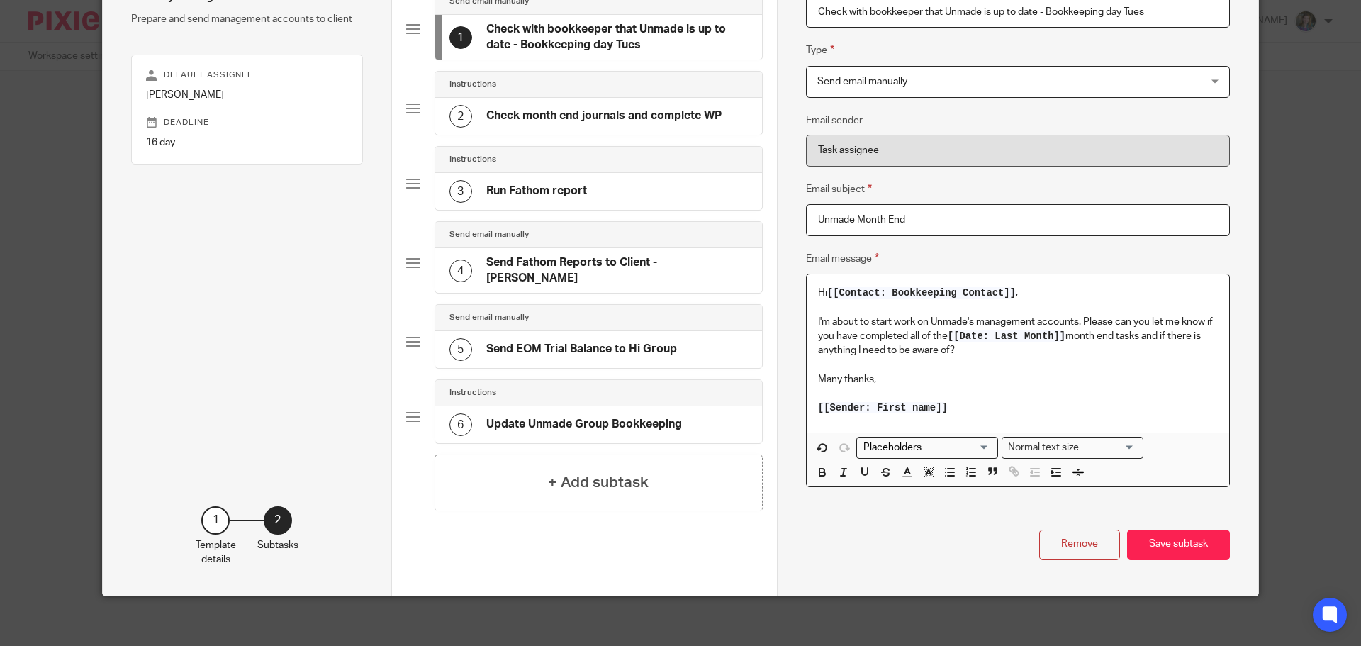
click at [1022, 384] on p "Many thanks," at bounding box center [1018, 379] width 400 height 14
click at [1179, 540] on button "Save subtask" at bounding box center [1178, 545] width 103 height 30
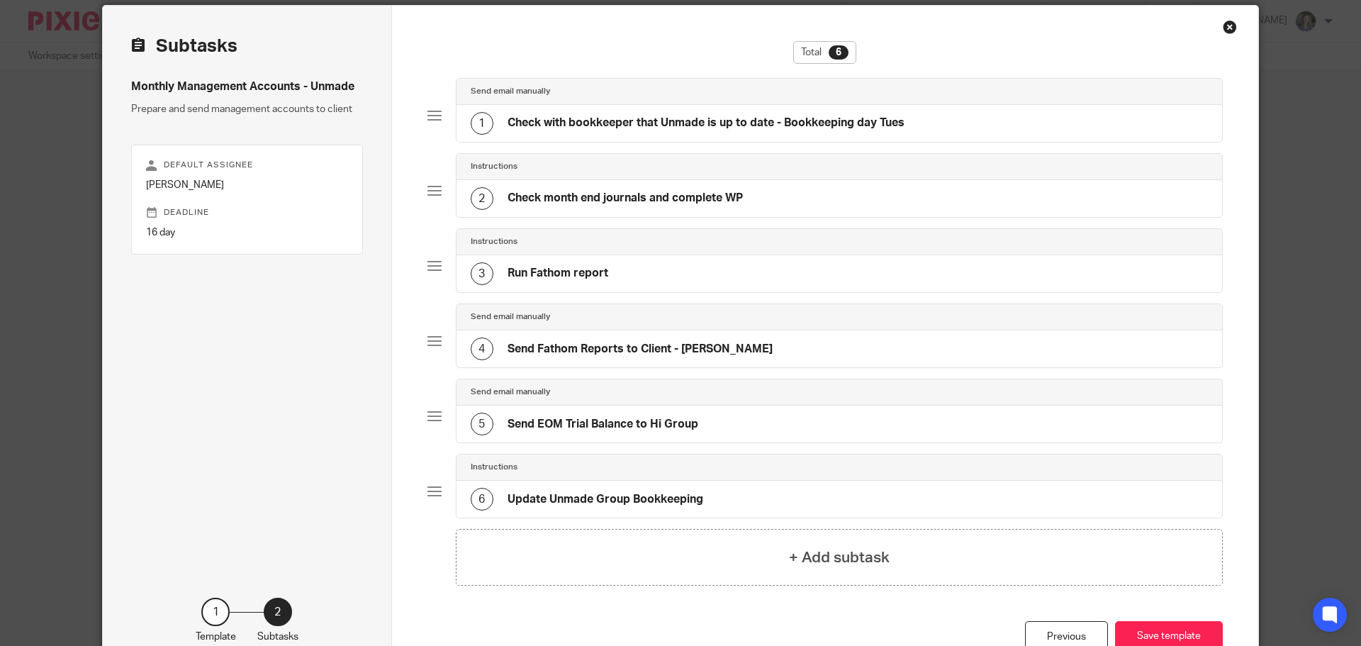
scroll to position [0, 0]
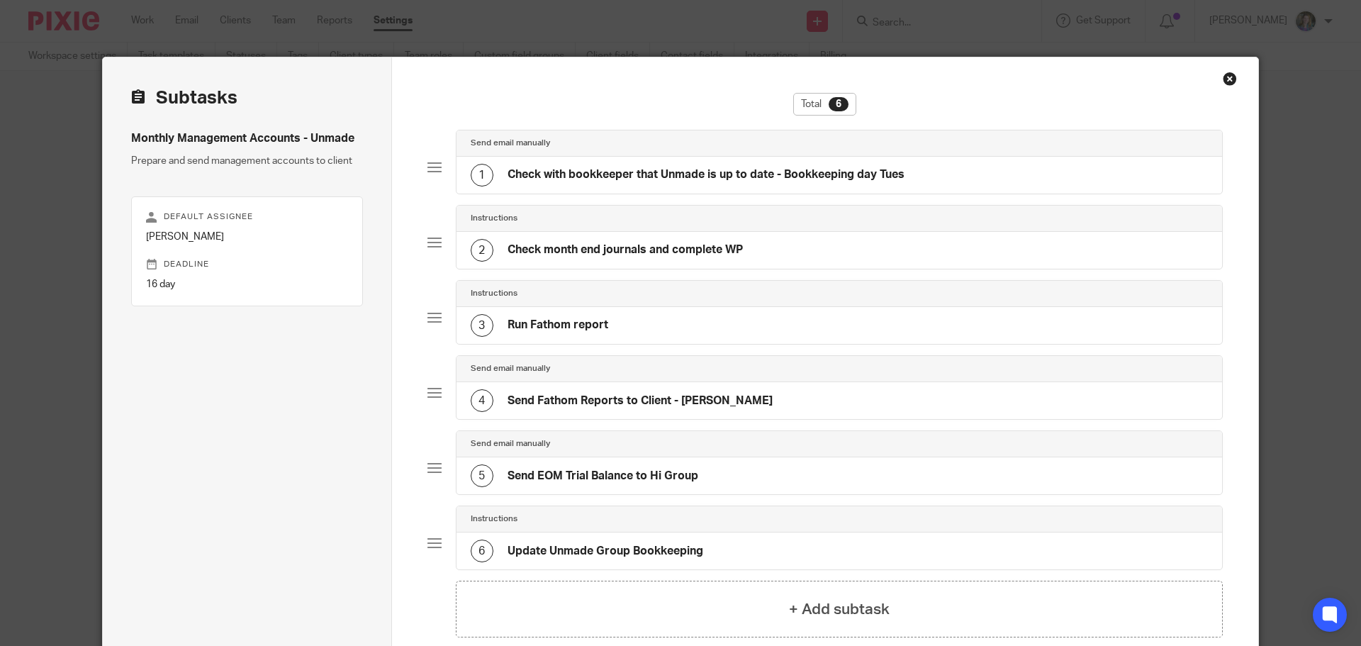
click at [671, 243] on h4 "Check month end journals and complete WP" at bounding box center [625, 249] width 235 height 15
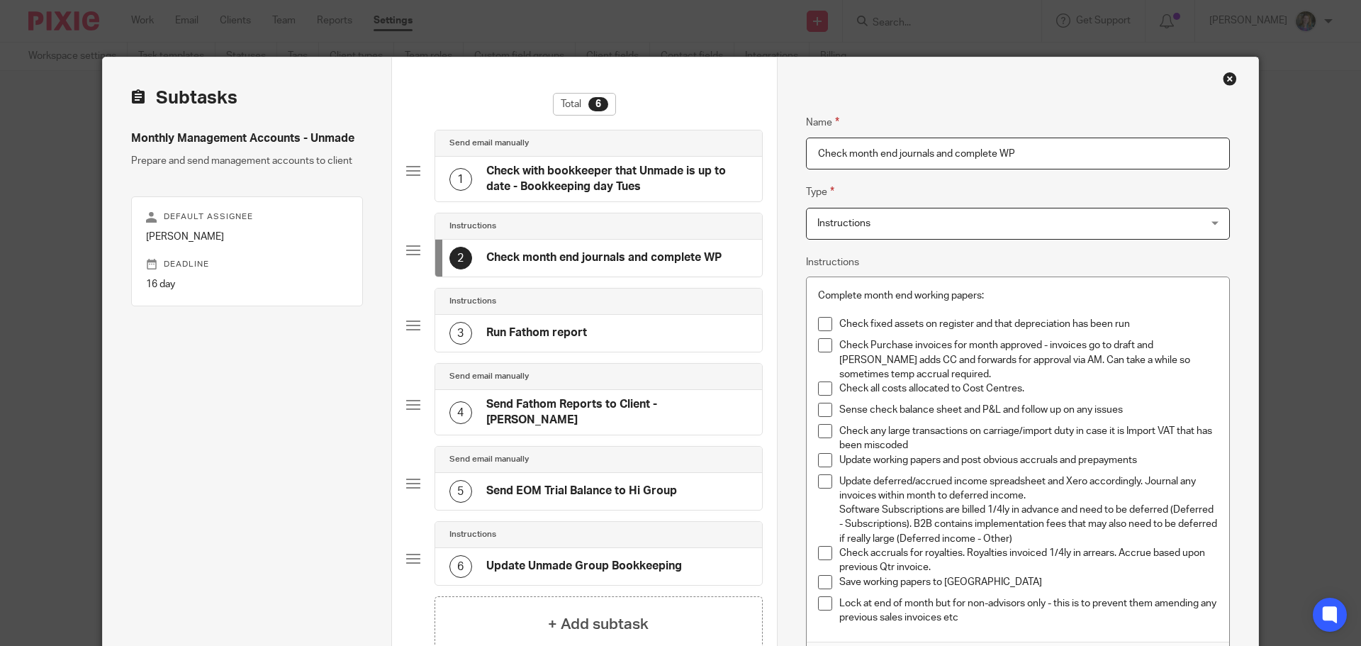
click at [615, 416] on div "4 Send Fathom Reports to Client - cc Martin" at bounding box center [598, 412] width 298 height 30
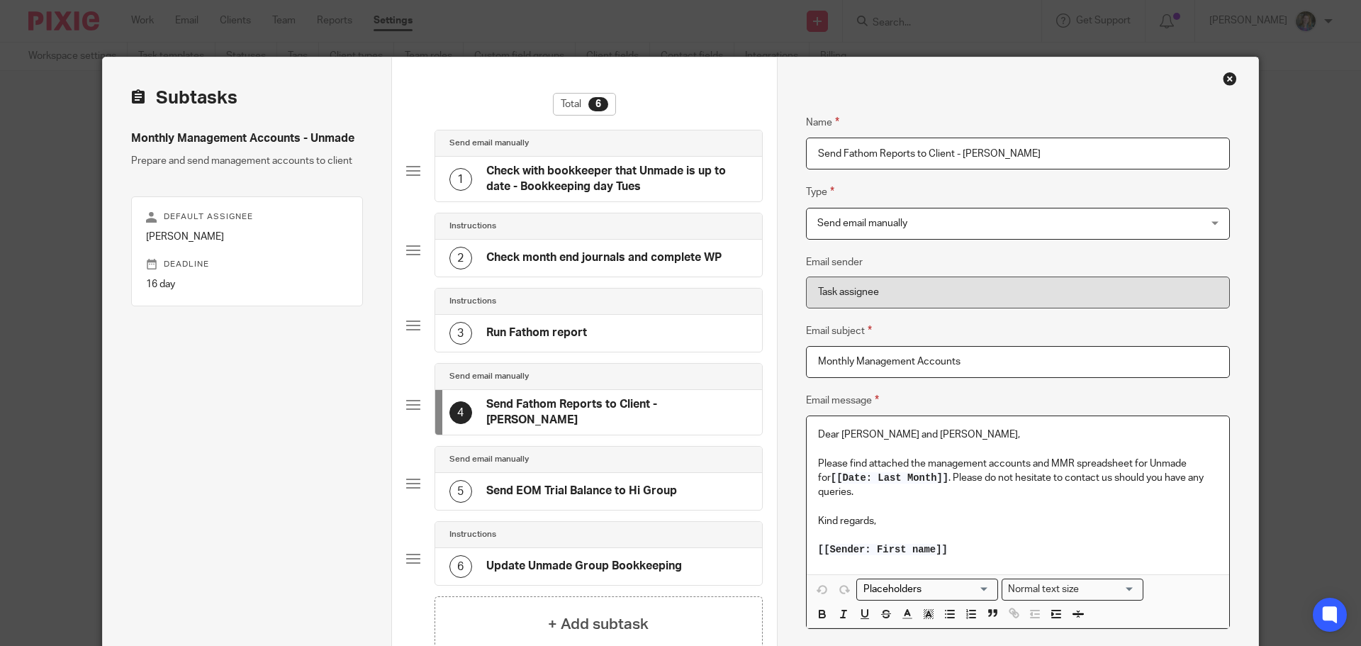
drag, startPoint x: 909, startPoint y: 435, endPoint x: 969, endPoint y: 416, distance: 63.2
click at [910, 435] on p "Dear Simon and Sage," at bounding box center [1018, 434] width 400 height 14
click at [973, 505] on p at bounding box center [1018, 507] width 400 height 14
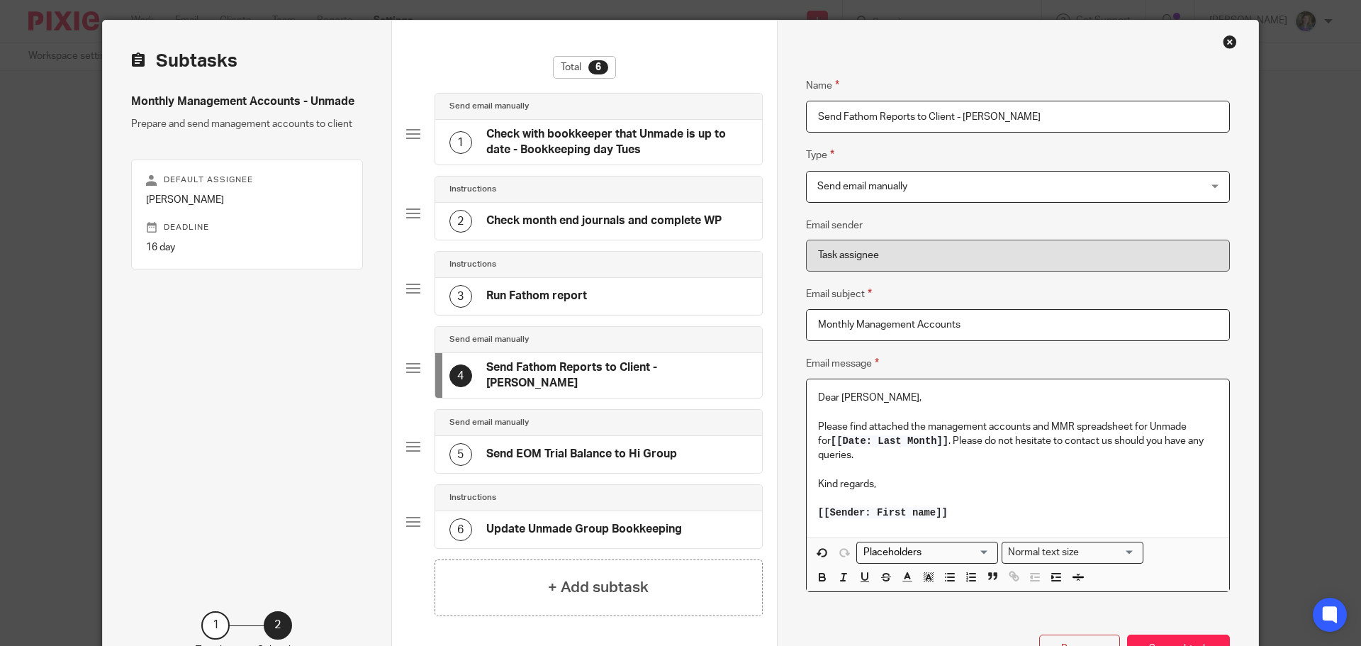
scroll to position [71, 0]
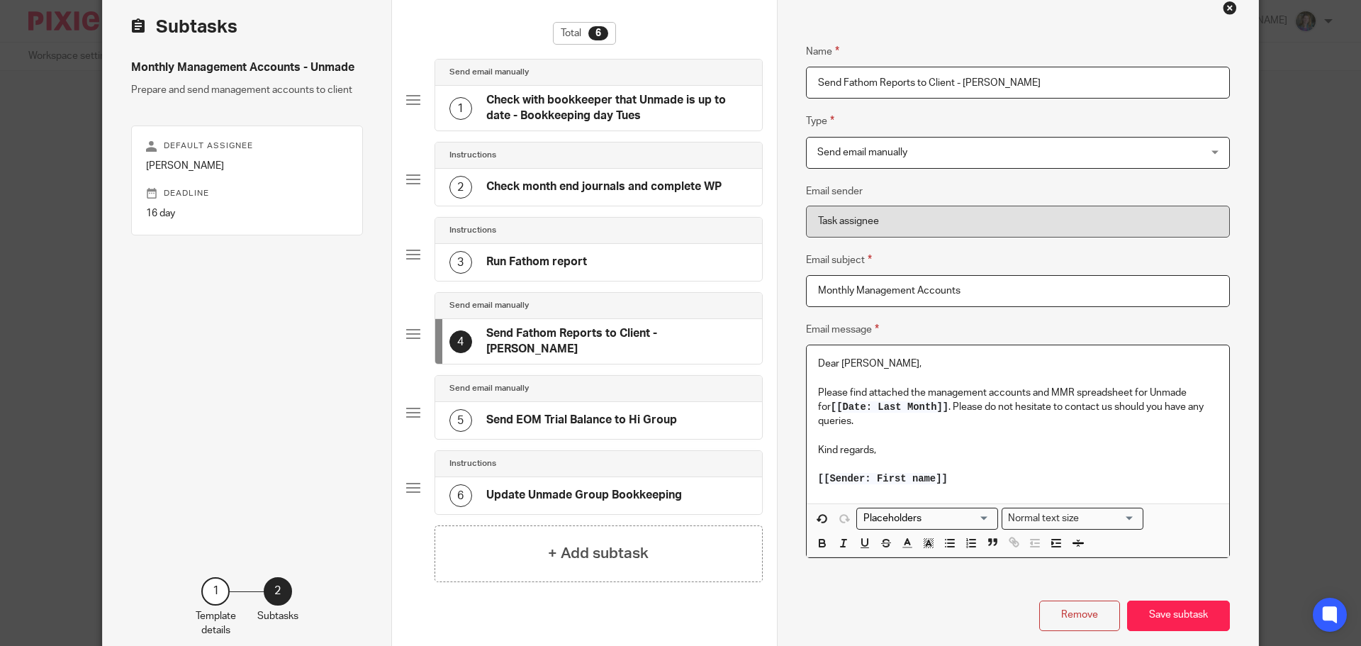
click at [1156, 613] on button "Save subtask" at bounding box center [1178, 615] width 103 height 30
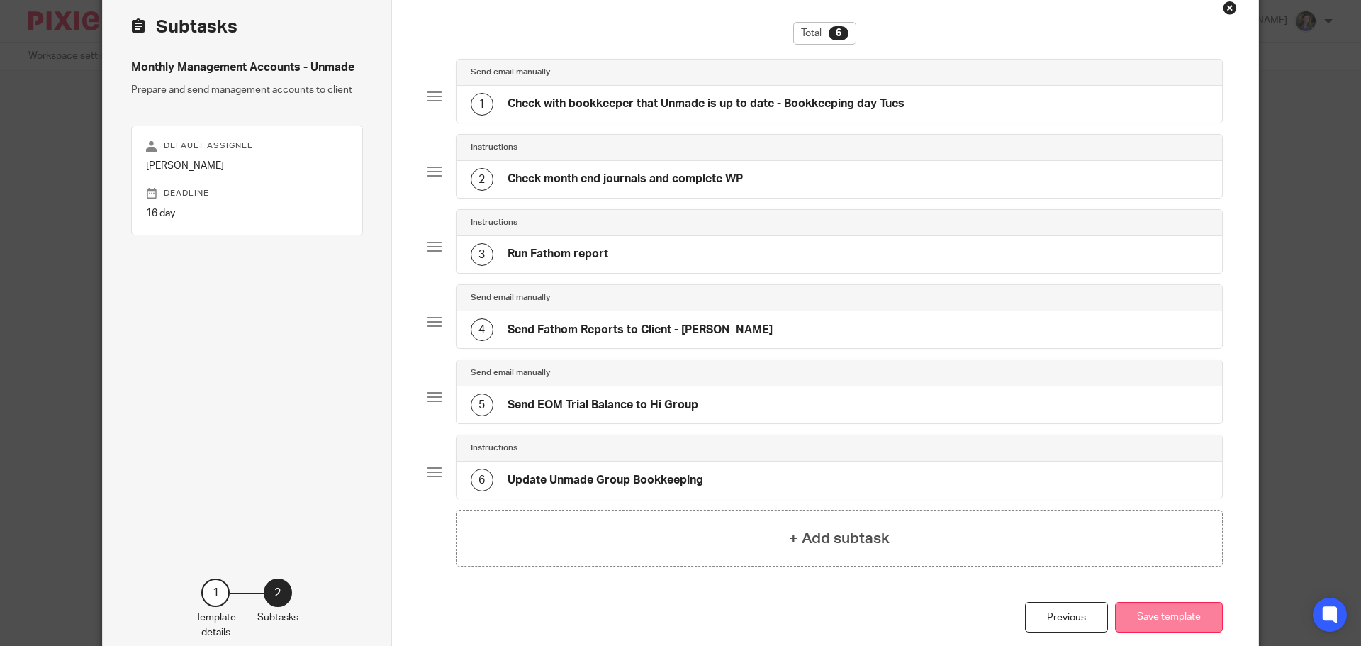
click at [1160, 617] on button "Save template" at bounding box center [1169, 617] width 108 height 30
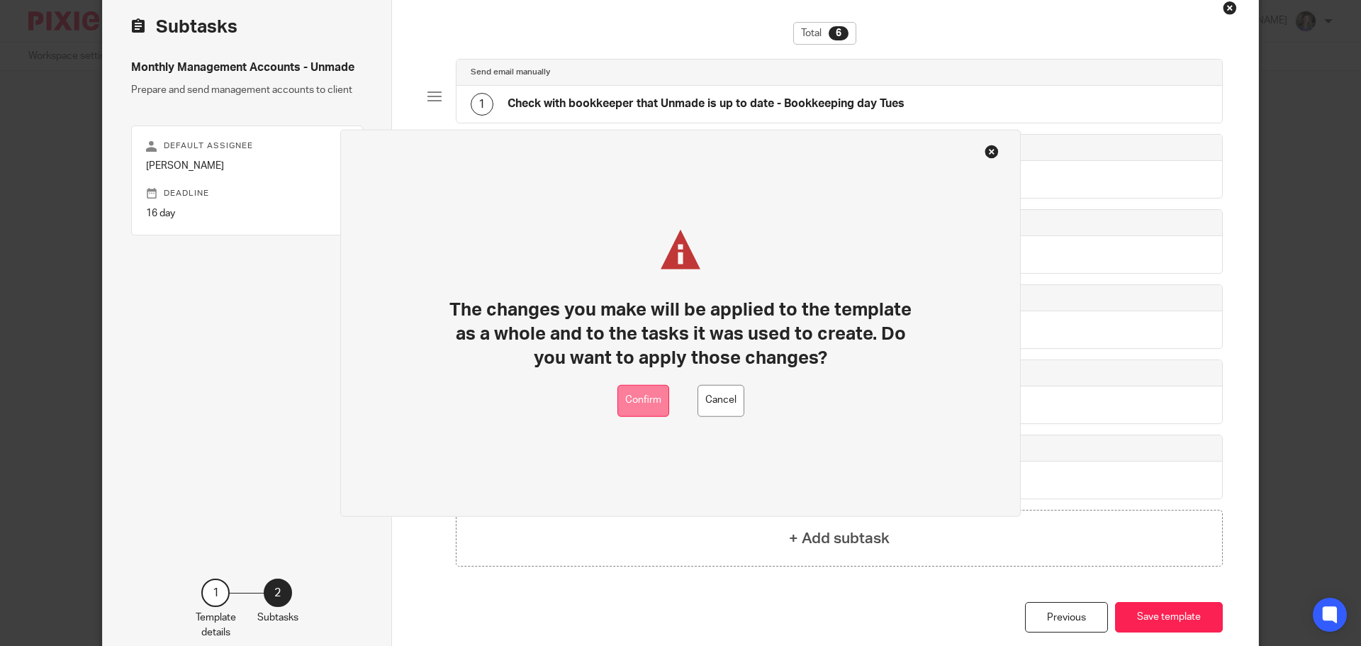
click at [650, 396] on button "Confirm" at bounding box center [643, 400] width 52 height 32
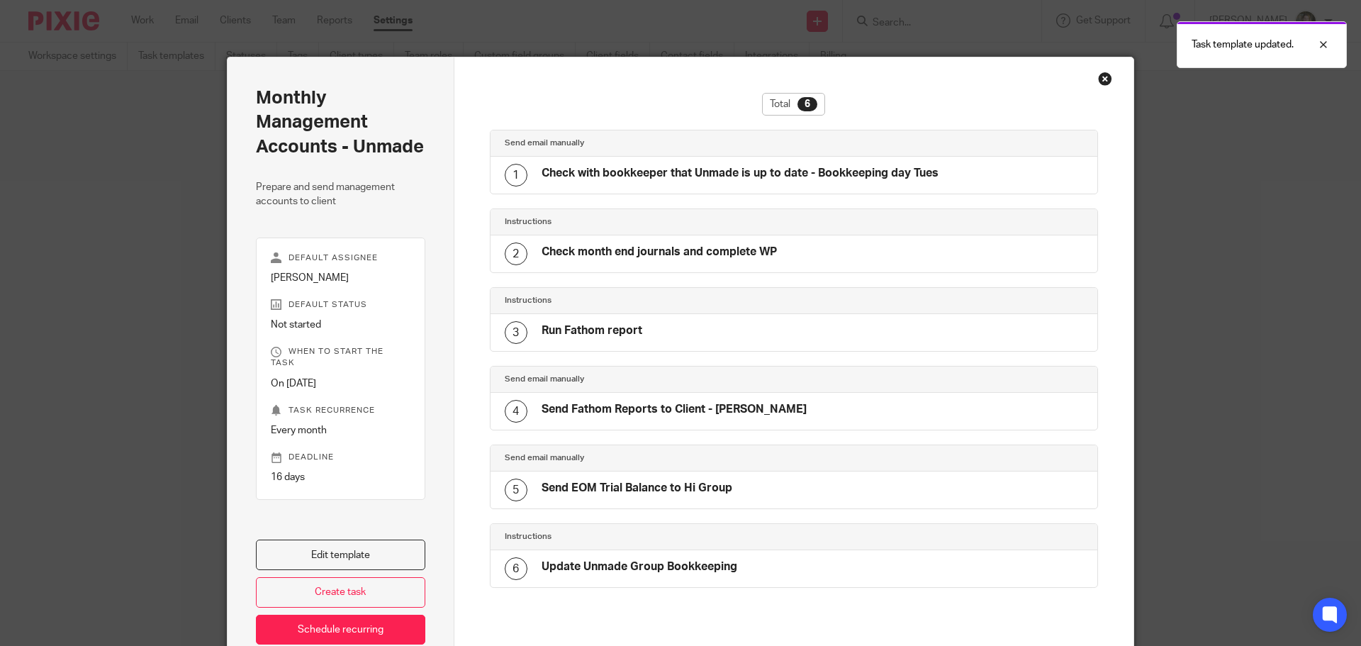
click at [1100, 73] on div "Close this dialog window" at bounding box center [1105, 79] width 14 height 14
click at [1101, 77] on div "Close this dialog window" at bounding box center [1105, 79] width 14 height 14
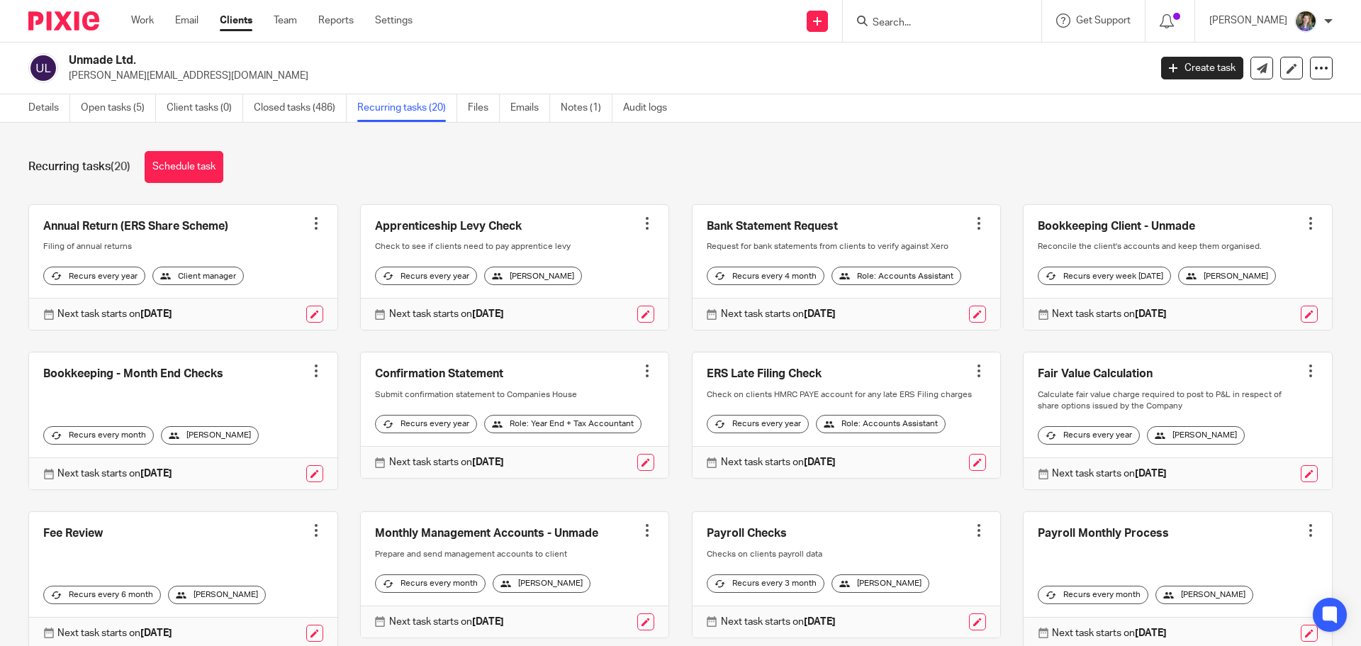
click at [251, 21] on link "Clients" at bounding box center [236, 20] width 33 height 14
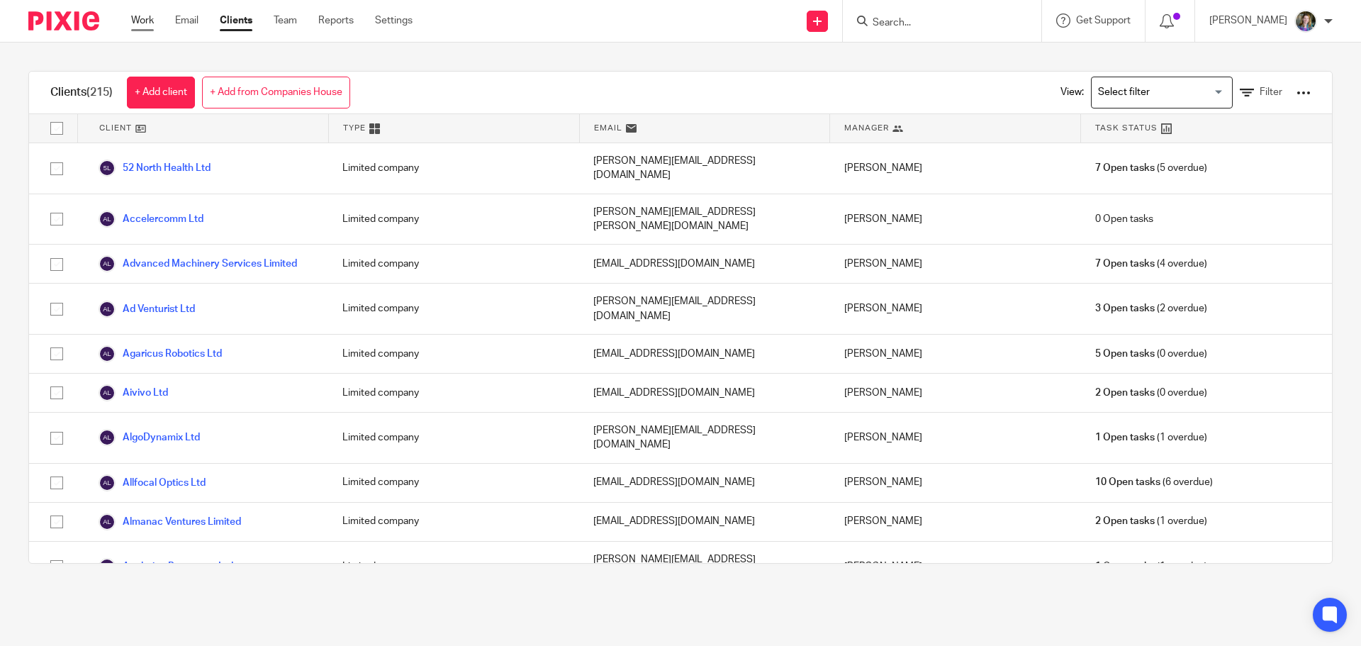
click at [149, 17] on link "Work" at bounding box center [142, 20] width 23 height 14
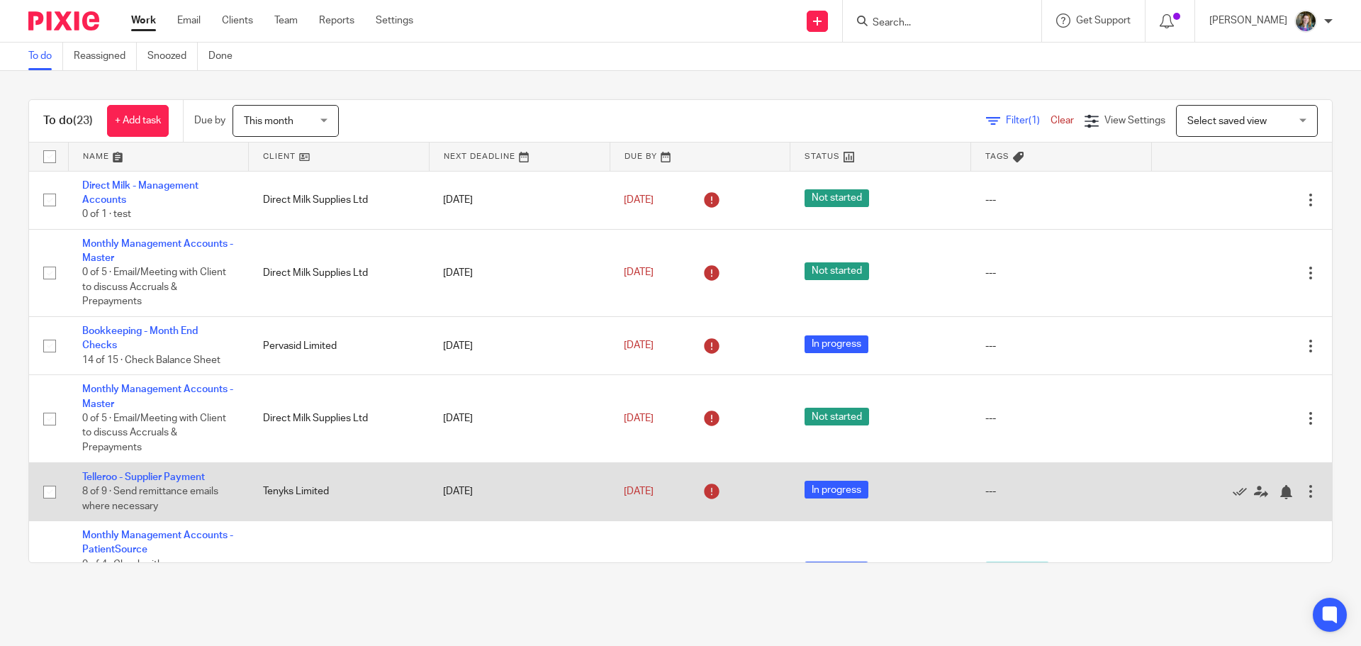
click at [184, 468] on td "Telleroo - Supplier Payment 8 of 9 · Send remittance emails where necessary" at bounding box center [158, 491] width 181 height 58
click at [181, 472] on link "Telleroo - Supplier Payment" at bounding box center [143, 477] width 123 height 10
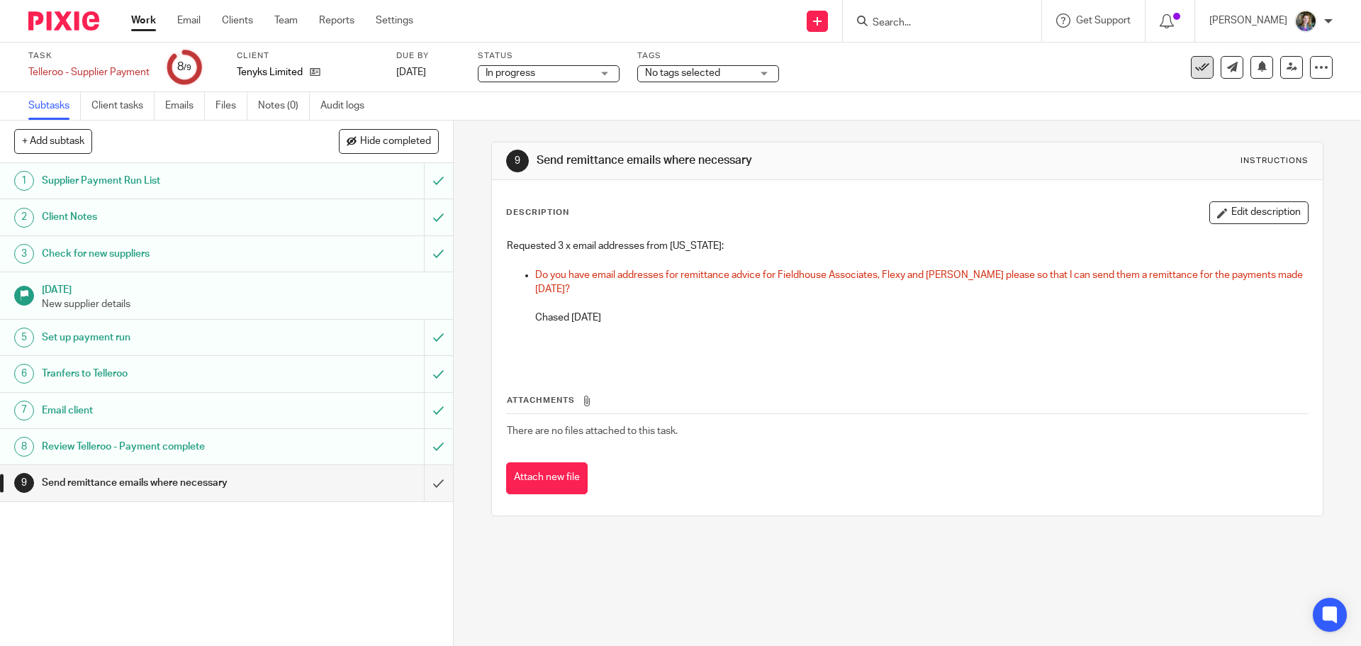
click at [1195, 65] on icon at bounding box center [1202, 67] width 14 height 14
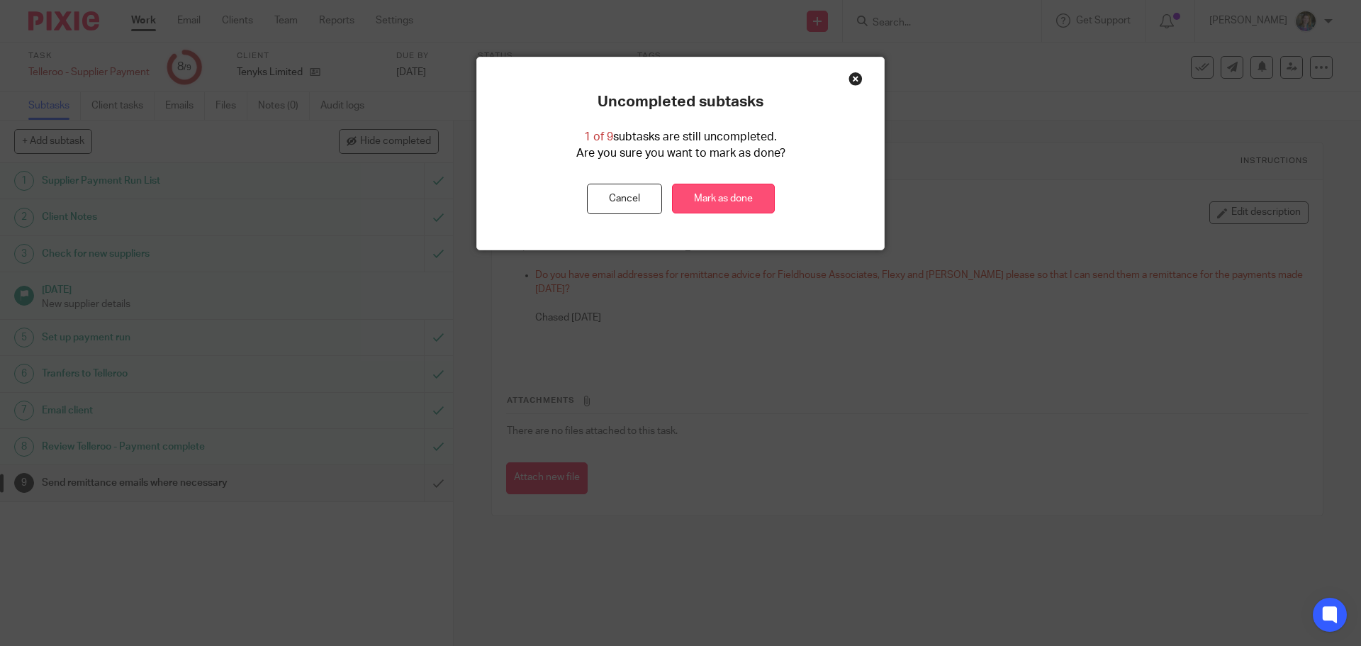
click at [710, 198] on link "Mark as done" at bounding box center [723, 199] width 103 height 30
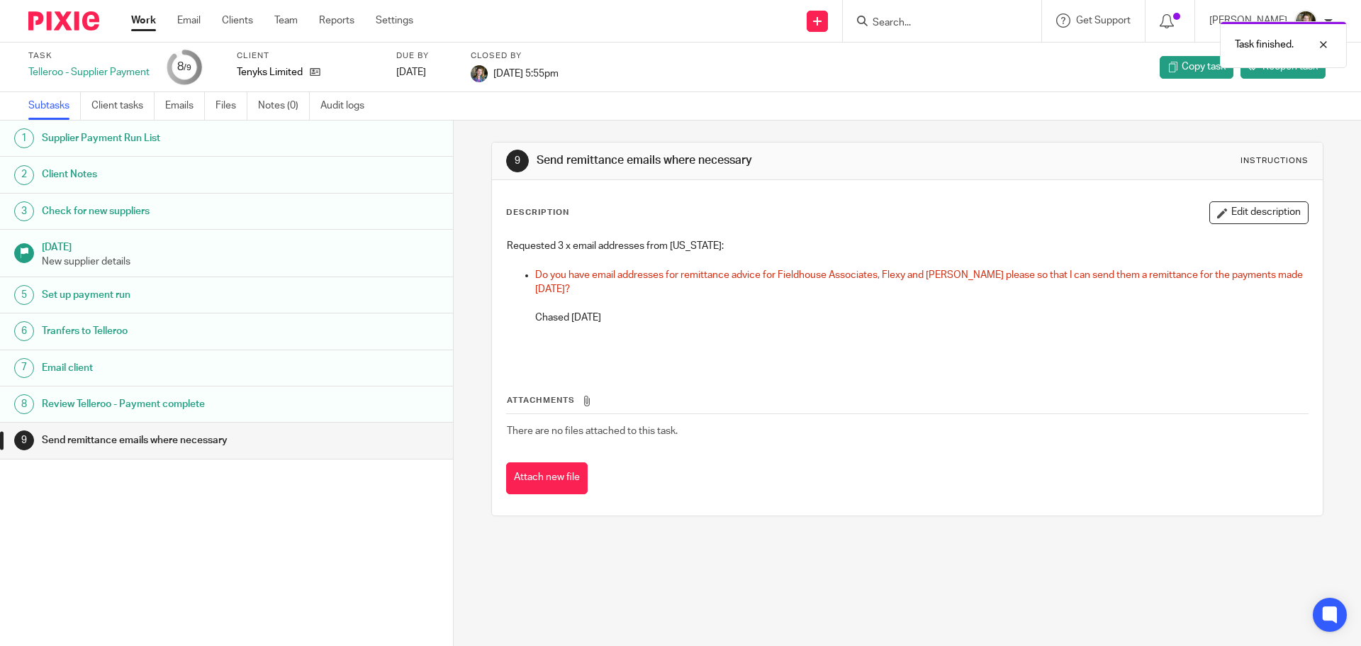
click at [141, 16] on link "Work" at bounding box center [143, 20] width 25 height 14
